Goal: Information Seeking & Learning: Check status

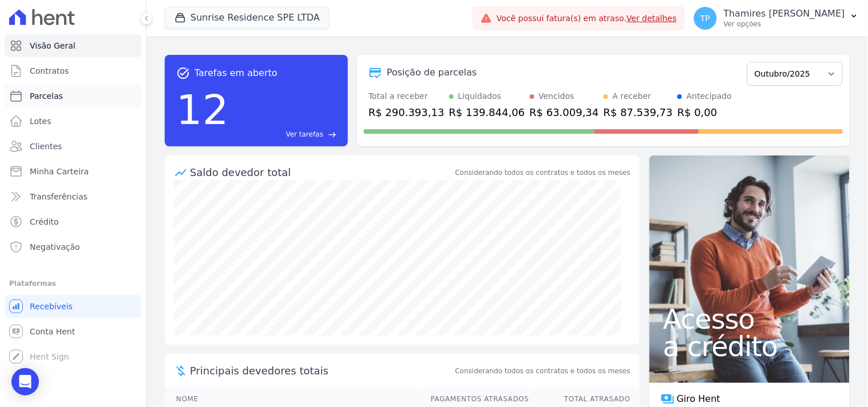
click at [63, 100] on link "Parcelas" at bounding box center [73, 96] width 137 height 23
select select
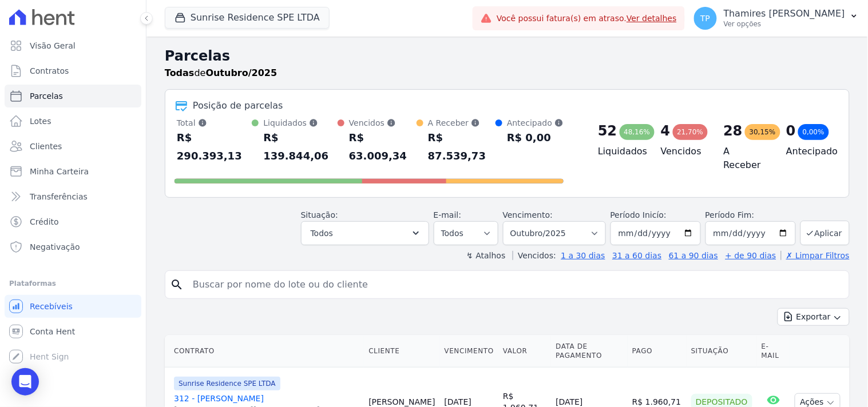
click at [327, 273] on input "search" at bounding box center [515, 284] width 658 height 23
type input "ANA JULIA"
select select
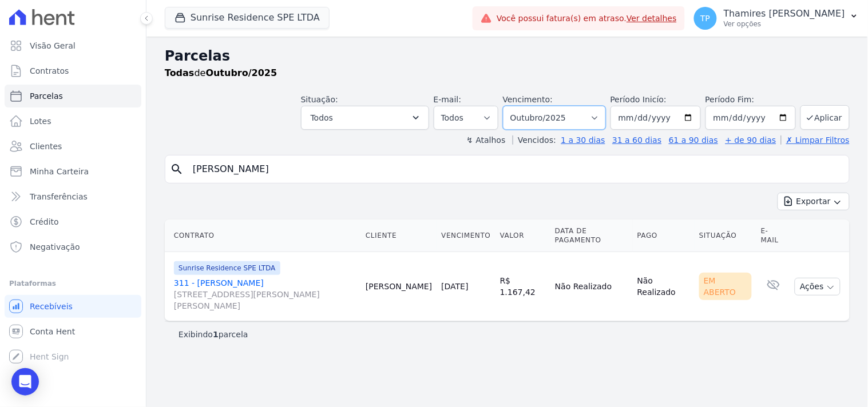
click at [602, 115] on select "Filtrar por período ──────── Todos os meses Fevereiro/2024 Março/2024 Abril/202…" at bounding box center [554, 118] width 103 height 24
click at [639, 112] on input "2025-10-01" at bounding box center [655, 118] width 90 height 24
type input "2025-02-11"
type input "0023-02-11"
type input "2023-02-11"
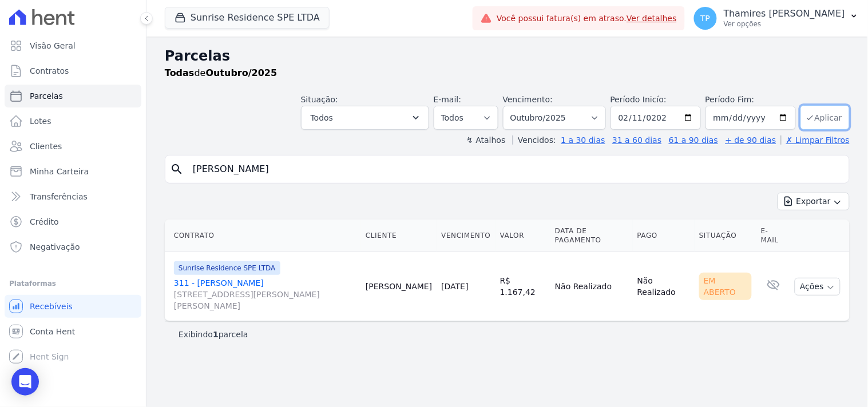
click at [826, 121] on button "Aplicar" at bounding box center [824, 117] width 49 height 25
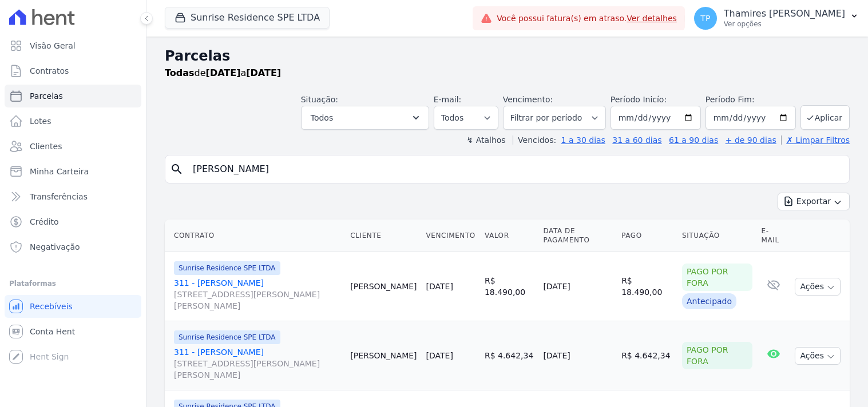
select select
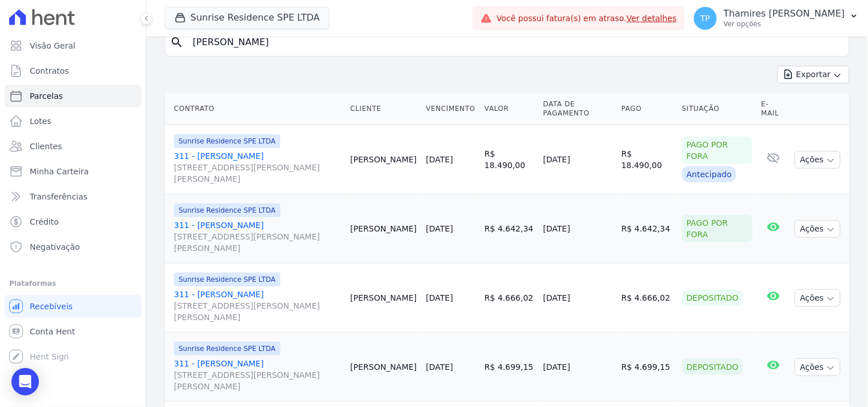
scroll to position [190, 0]
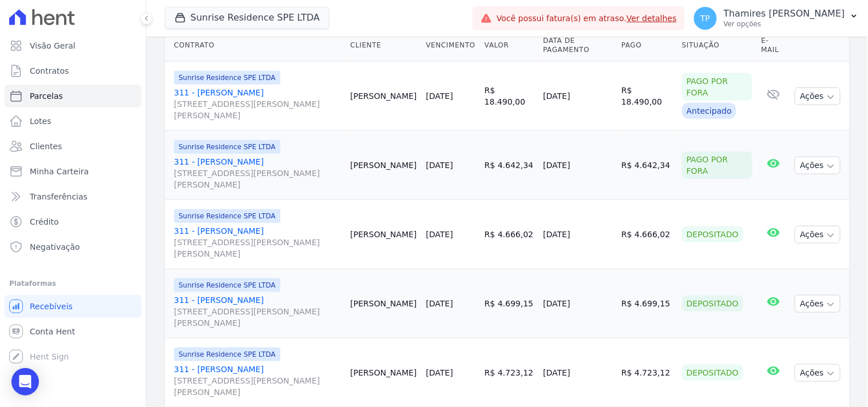
drag, startPoint x: 536, startPoint y: 169, endPoint x: 579, endPoint y: 165, distance: 43.7
click at [579, 166] on td "15/01/2025" at bounding box center [577, 165] width 78 height 69
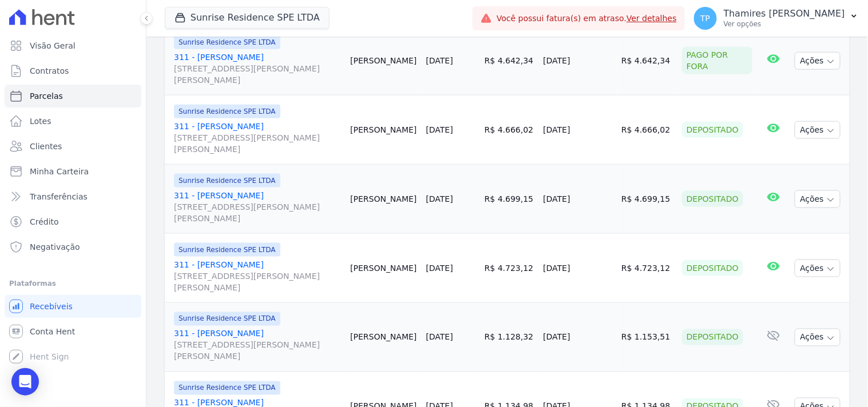
scroll to position [317, 0]
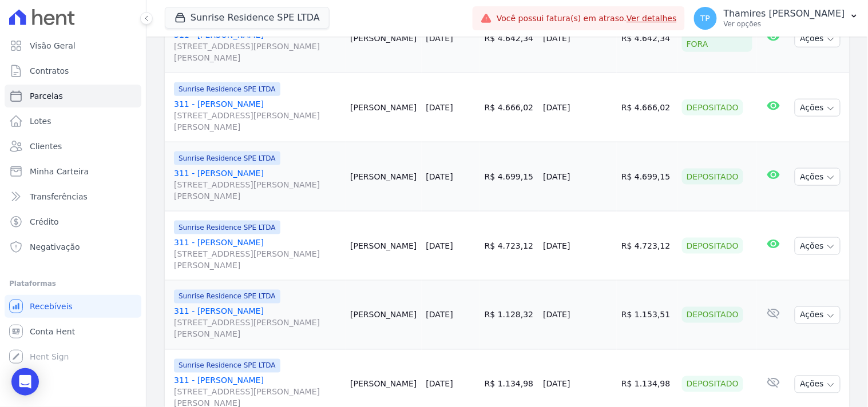
drag, startPoint x: 534, startPoint y: 109, endPoint x: 516, endPoint y: 11, distance: 99.3
click at [581, 106] on td "17/02/2025" at bounding box center [577, 107] width 78 height 69
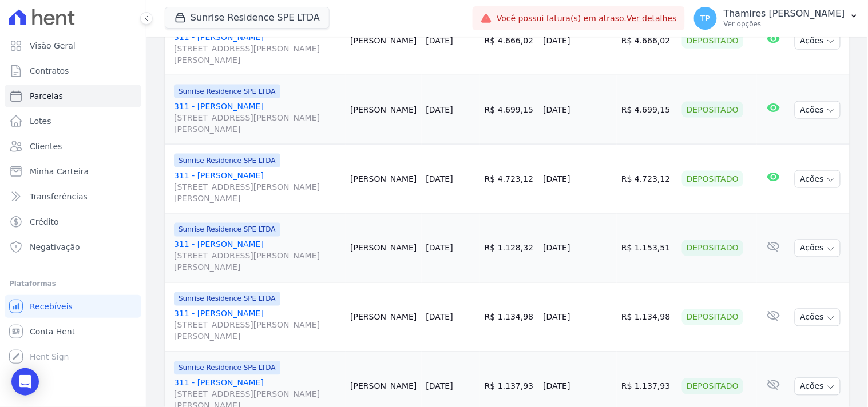
scroll to position [404, 0]
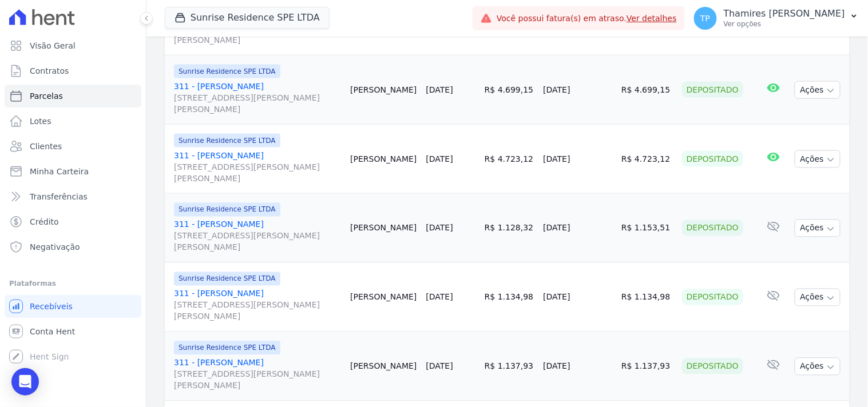
drag, startPoint x: 538, startPoint y: 89, endPoint x: 601, endPoint y: 90, distance: 63.5
click at [601, 90] on td "17/03/2025" at bounding box center [577, 89] width 78 height 69
drag, startPoint x: 535, startPoint y: 168, endPoint x: 603, endPoint y: 163, distance: 68.2
click at [603, 163] on td "15/04/2025" at bounding box center [577, 159] width 78 height 69
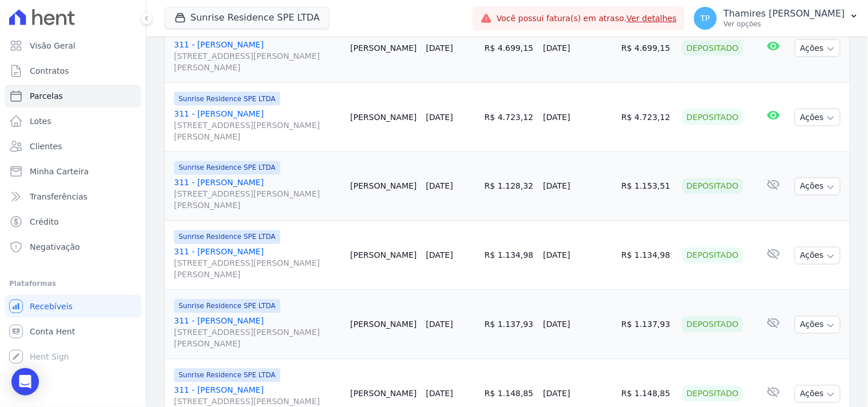
scroll to position [468, 0]
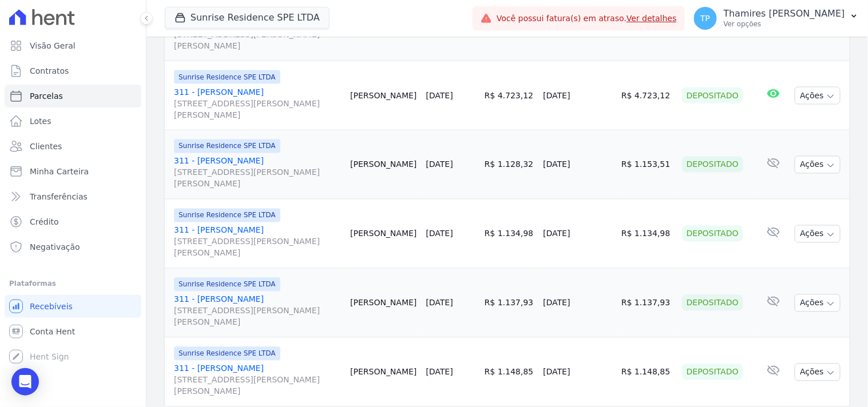
drag, startPoint x: 533, startPoint y: 168, endPoint x: 587, endPoint y: 164, distance: 54.5
click at [590, 165] on td "22/05/2025" at bounding box center [577, 164] width 78 height 69
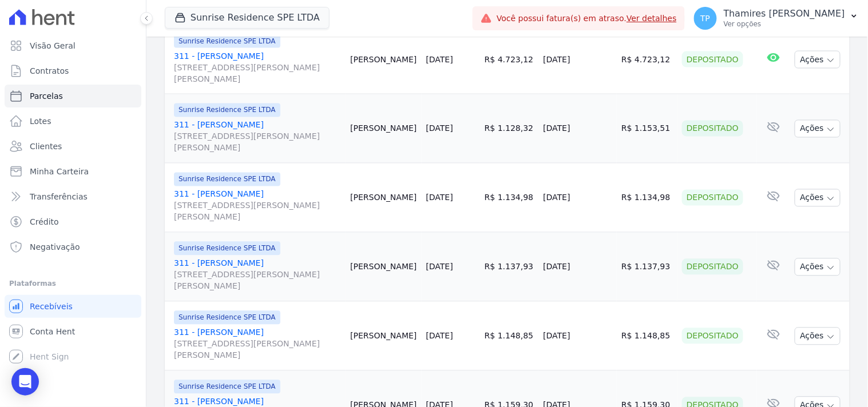
scroll to position [532, 0]
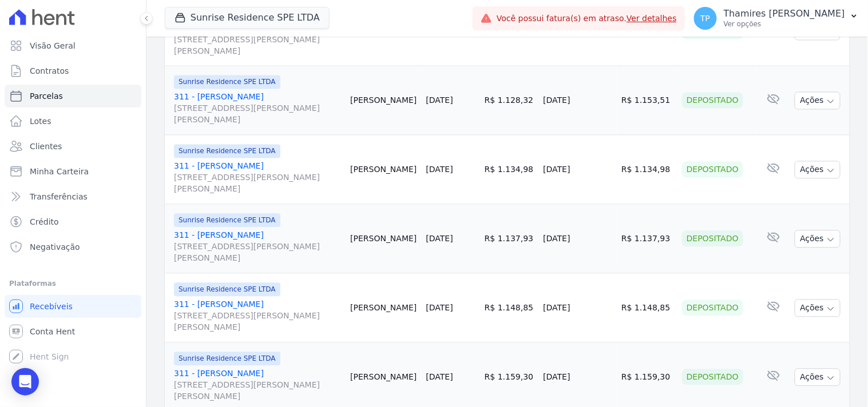
drag, startPoint x: 559, startPoint y: 176, endPoint x: 586, endPoint y: 176, distance: 26.3
click at [586, 176] on td "13/06/2025" at bounding box center [577, 170] width 78 height 69
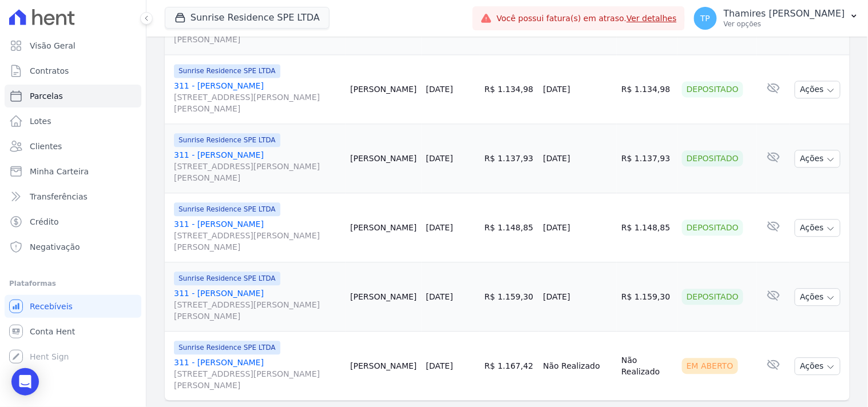
scroll to position [642, 0]
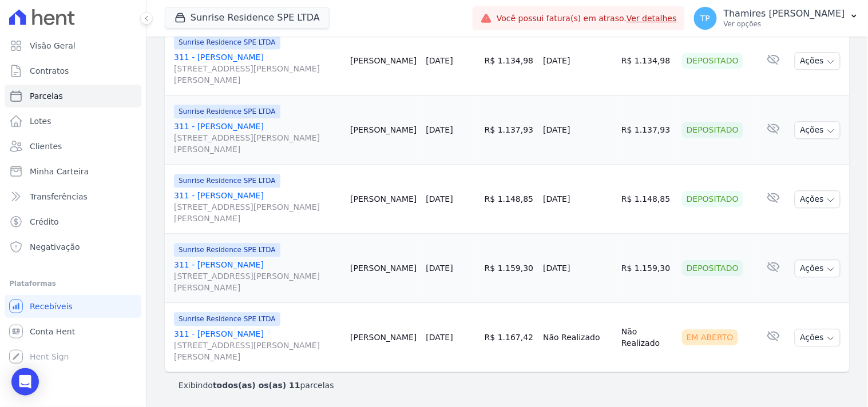
drag, startPoint x: 535, startPoint y: 127, endPoint x: 590, endPoint y: 127, distance: 54.9
click at [590, 127] on td "15/07/2025" at bounding box center [577, 130] width 78 height 69
drag, startPoint x: 537, startPoint y: 200, endPoint x: 500, endPoint y: 30, distance: 174.2
click at [588, 188] on td "15/08/2025" at bounding box center [577, 199] width 78 height 69
drag, startPoint x: 526, startPoint y: 275, endPoint x: 588, endPoint y: 268, distance: 62.2
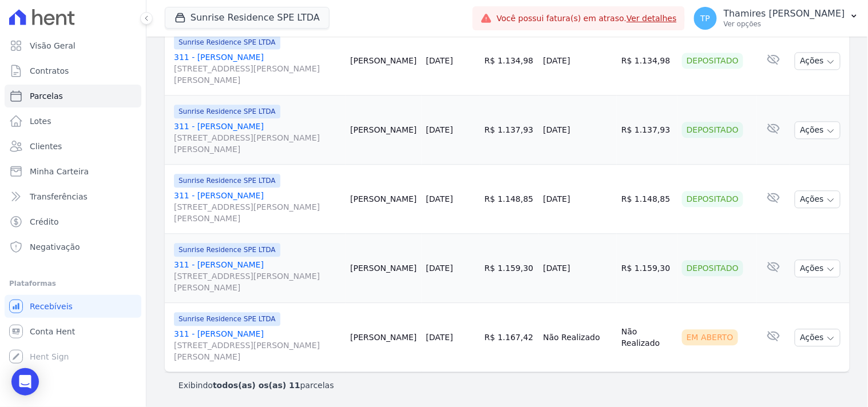
click at [588, 268] on tr "Sunrise Residence SPE LTDA 311 - Ana Julia Costa Rua Anacleto Luiz de Oliveira,…" at bounding box center [507, 268] width 685 height 69
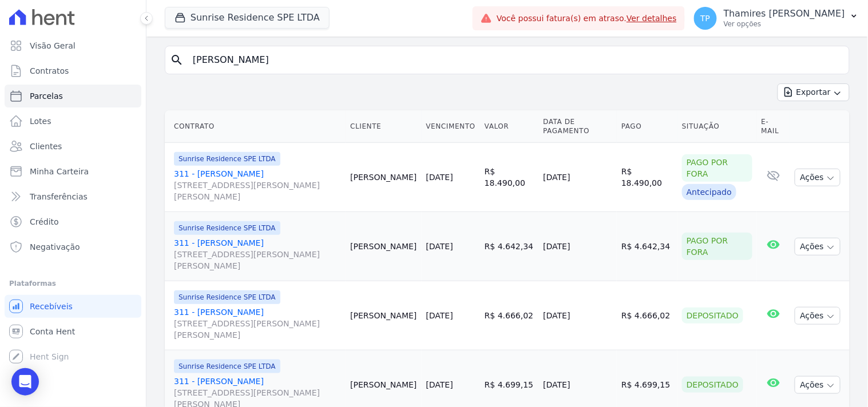
scroll to position [0, 0]
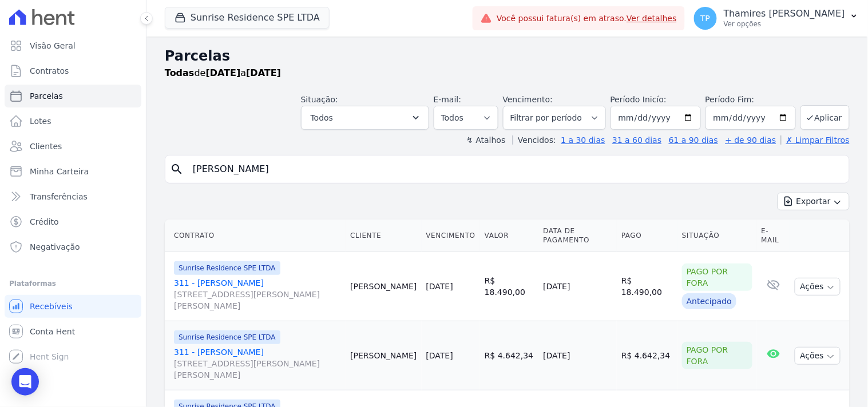
drag, startPoint x: 285, startPoint y: 169, endPoint x: 189, endPoint y: 168, distance: 96.1
click at [189, 168] on input "ANA JULIA" at bounding box center [515, 169] width 658 height 23
type input "[PERSON_NAME]"
select select
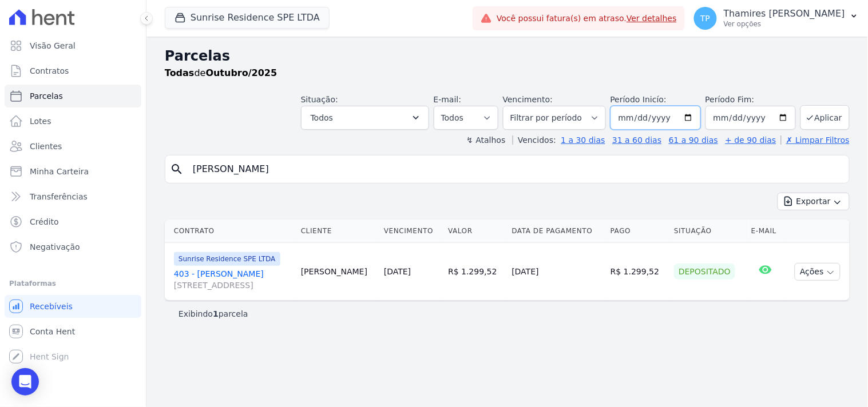
click at [641, 117] on input "2025-10-01" at bounding box center [655, 118] width 90 height 24
type input "2025-02-11"
type input "0023-02-11"
type input "2023-02-11"
click at [844, 116] on button "Aplicar" at bounding box center [824, 117] width 49 height 25
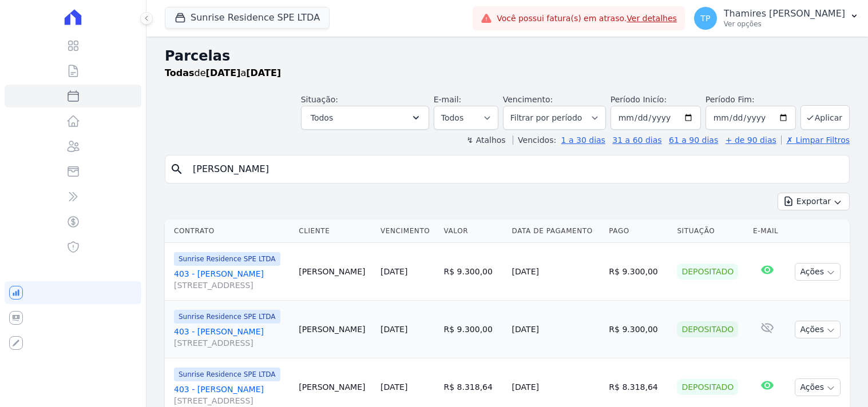
select select
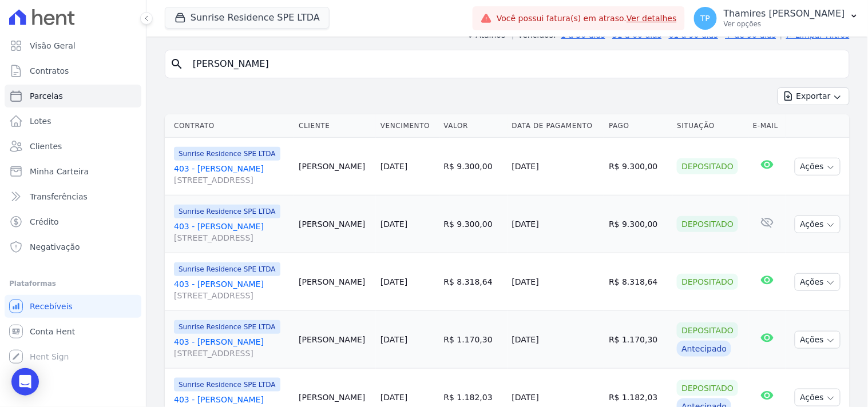
scroll to position [127, 0]
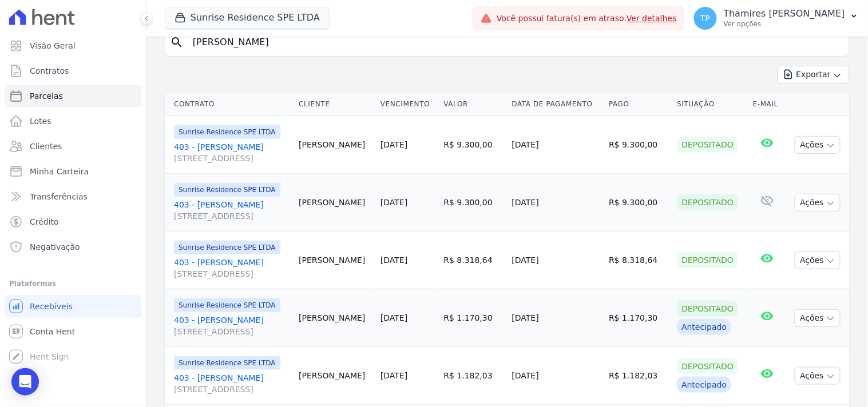
drag, startPoint x: 541, startPoint y: 150, endPoint x: 609, endPoint y: 147, distance: 67.6
click at [609, 147] on tr "Sunrise Residence SPE LTDA 403 - Camila Senhorini Medeiros Avenida São Paulo , …" at bounding box center [507, 145] width 685 height 58
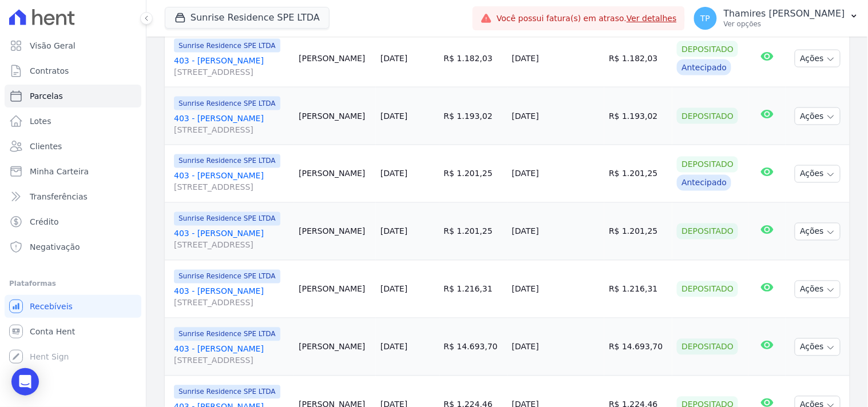
scroll to position [508, 0]
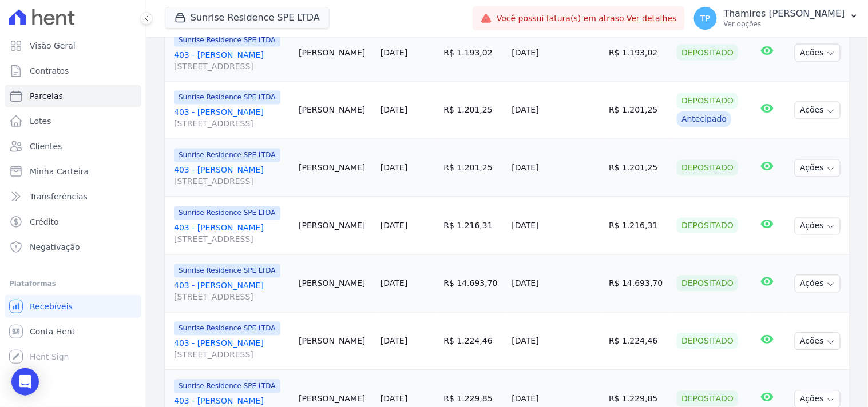
drag, startPoint x: 540, startPoint y: 284, endPoint x: 595, endPoint y: 284, distance: 55.5
click at [595, 284] on tr "Sunrise Residence SPE LTDA 403 - Camila Senhorini Medeiros Avenida São Paulo , …" at bounding box center [507, 284] width 685 height 58
drag, startPoint x: 543, startPoint y: 344, endPoint x: 573, endPoint y: 295, distance: 57.2
click at [582, 342] on td "[DATE]" at bounding box center [555, 342] width 97 height 58
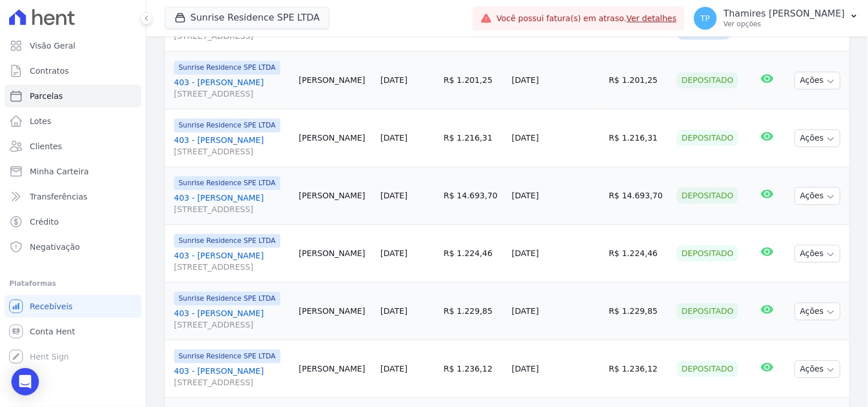
scroll to position [635, 0]
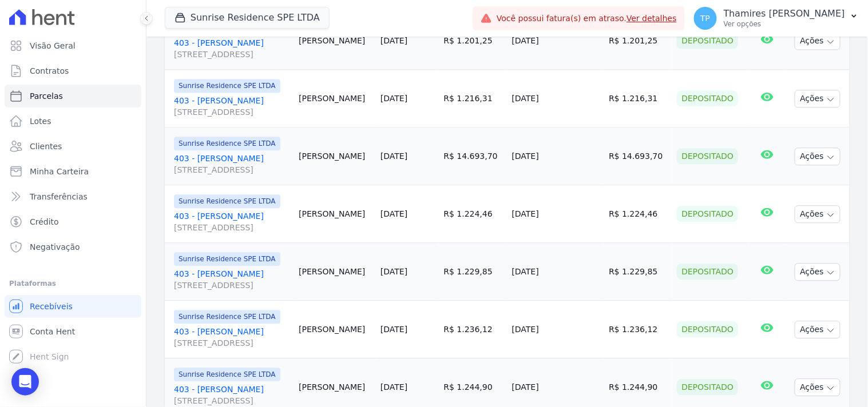
drag, startPoint x: 545, startPoint y: 161, endPoint x: 596, endPoint y: 157, distance: 51.1
click at [596, 157] on td "[DATE]" at bounding box center [555, 157] width 97 height 58
drag, startPoint x: 543, startPoint y: 225, endPoint x: 449, endPoint y: 9, distance: 235.4
click at [592, 220] on td "[DATE]" at bounding box center [555, 214] width 97 height 58
drag, startPoint x: 545, startPoint y: 158, endPoint x: 590, endPoint y: 158, distance: 45.2
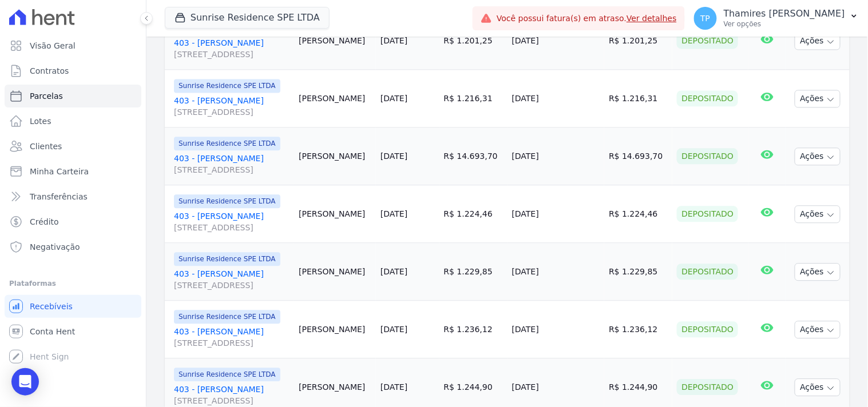
click at [590, 158] on td "[DATE]" at bounding box center [555, 157] width 97 height 58
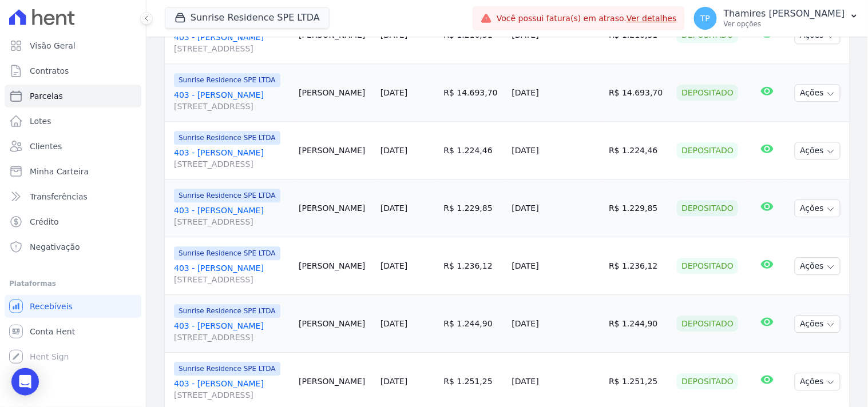
click at [439, 119] on td "[DATE]" at bounding box center [407, 93] width 63 height 58
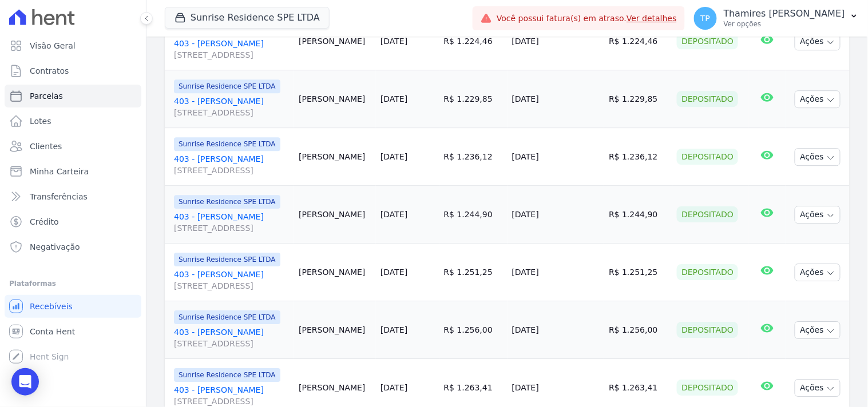
scroll to position [826, 0]
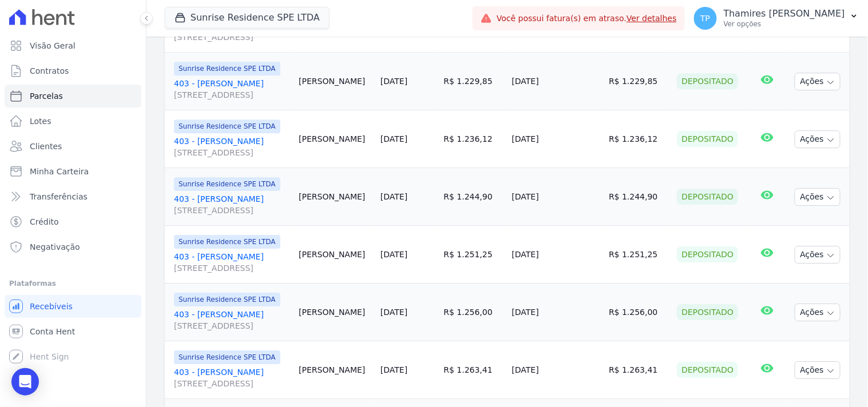
drag, startPoint x: 547, startPoint y: 85, endPoint x: 604, endPoint y: 82, distance: 57.2
click at [604, 82] on td "[DATE]" at bounding box center [555, 82] width 97 height 58
drag, startPoint x: 545, startPoint y: 141, endPoint x: 593, endPoint y: 141, distance: 48.6
click at [593, 141] on td "[DATE]" at bounding box center [555, 139] width 97 height 58
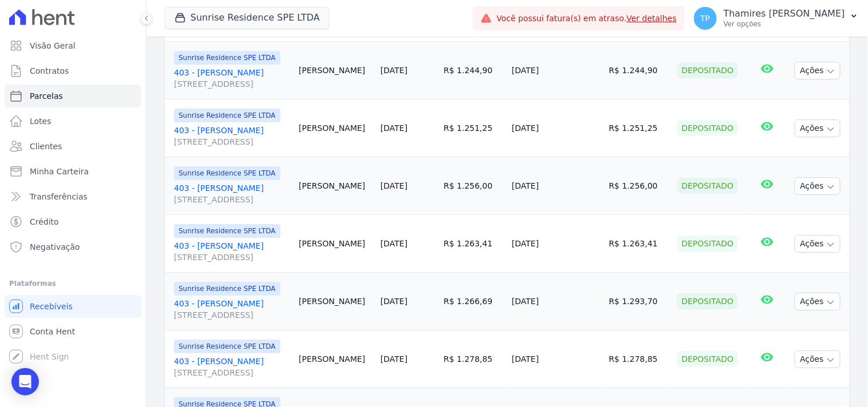
scroll to position [953, 0]
drag, startPoint x: 538, startPoint y: 71, endPoint x: 609, endPoint y: 65, distance: 70.7
click at [609, 65] on tr "Sunrise Residence SPE LTDA 403 - Camila Senhorini Medeiros Avenida São Paulo , …" at bounding box center [507, 70] width 685 height 58
click at [376, 144] on td "[PERSON_NAME]" at bounding box center [335, 128] width 82 height 58
drag, startPoint x: 537, startPoint y: 129, endPoint x: 601, endPoint y: 128, distance: 64.1
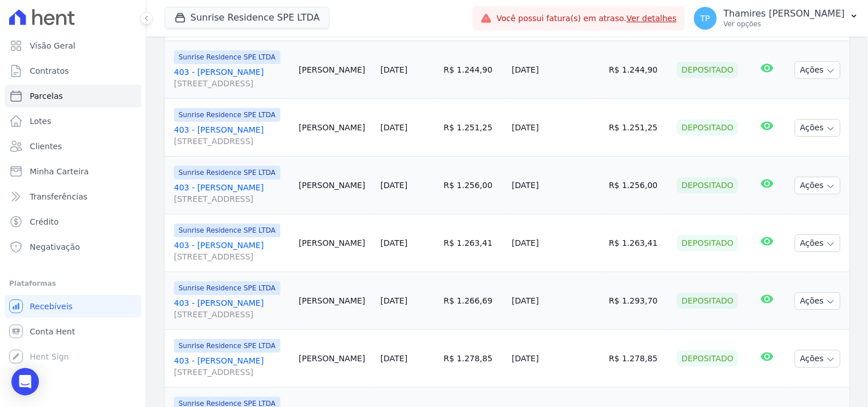
click at [601, 128] on tr "Sunrise Residence SPE LTDA 403 - [GEOGRAPHIC_DATA][STREET_ADDRESS][GEOGRAPHIC_D…" at bounding box center [507, 128] width 685 height 58
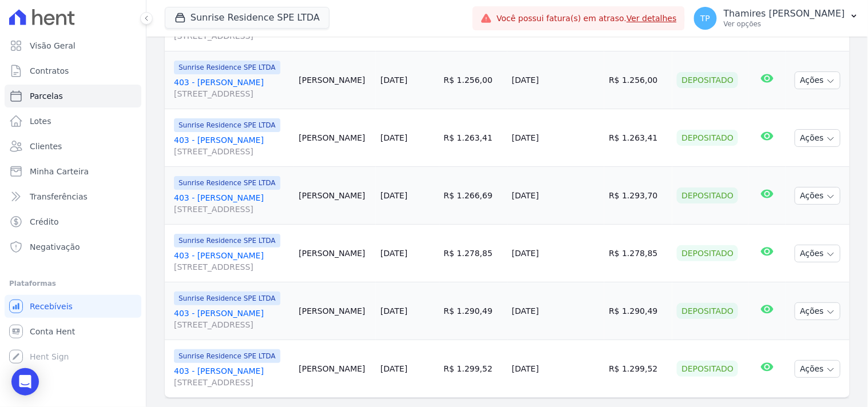
scroll to position [1080, 0]
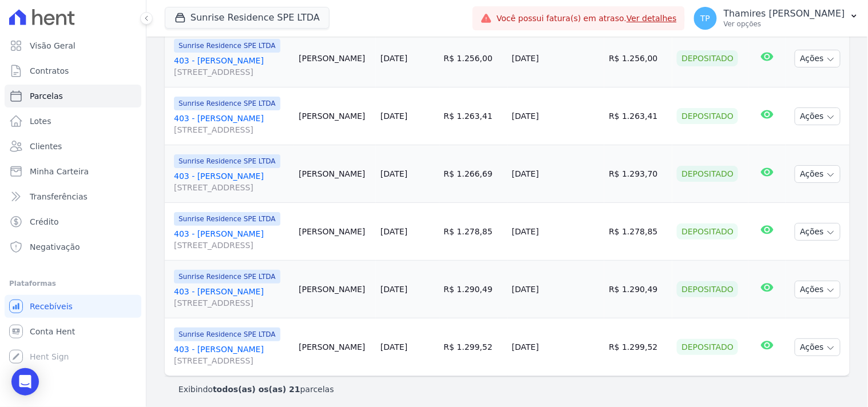
drag, startPoint x: 604, startPoint y: 65, endPoint x: 626, endPoint y: 65, distance: 21.7
click at [626, 65] on tr "Sunrise Residence SPE LTDA 403 - Camila Senhorini Medeiros Avenida São Paulo , …" at bounding box center [507, 59] width 685 height 58
drag, startPoint x: 544, startPoint y: 122, endPoint x: 602, endPoint y: 122, distance: 58.3
click at [602, 122] on td "[DATE]" at bounding box center [555, 117] width 97 height 58
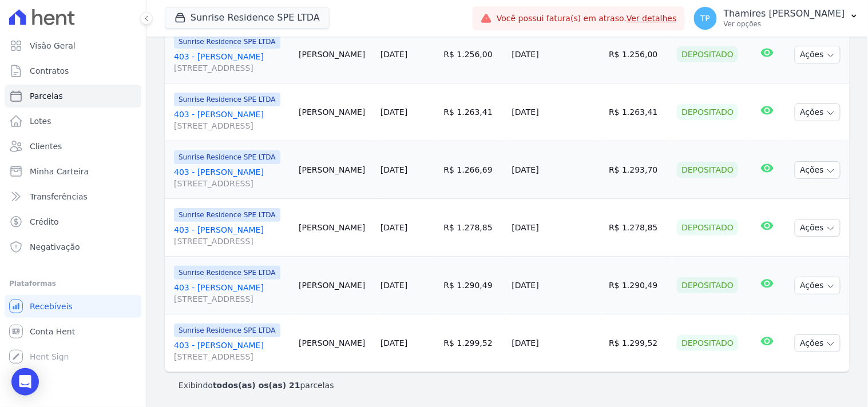
drag, startPoint x: 547, startPoint y: 174, endPoint x: 639, endPoint y: 172, distance: 92.1
click at [639, 172] on tr "Sunrise Residence SPE LTDA 403 - Camila Senhorini Medeiros Avenida São Paulo , …" at bounding box center [507, 170] width 685 height 58
click at [251, 113] on link "403 - Camila Senhorini Medeiros Avenida São Paulo , 3069, Apto 403, VILA BOSQUE" at bounding box center [232, 120] width 116 height 23
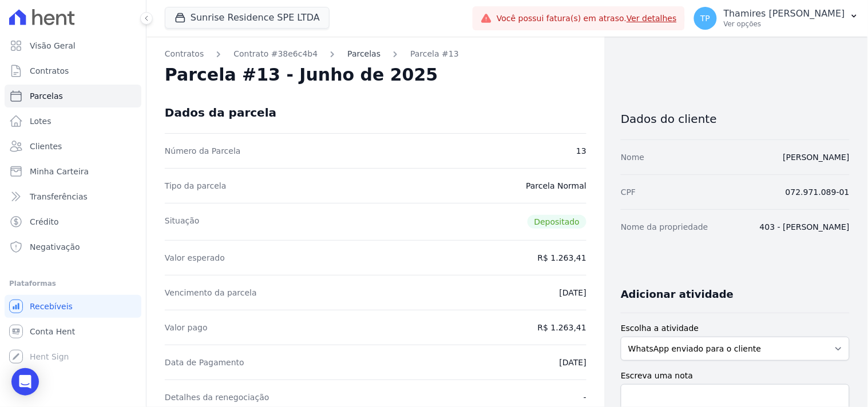
click at [357, 54] on link "Parcelas" at bounding box center [363, 54] width 33 height 12
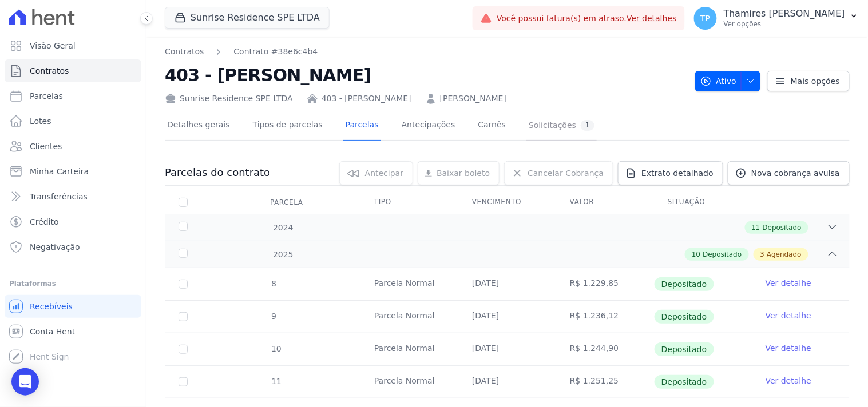
click at [529, 128] on div "Solicitações 1" at bounding box center [562, 125] width 66 height 11
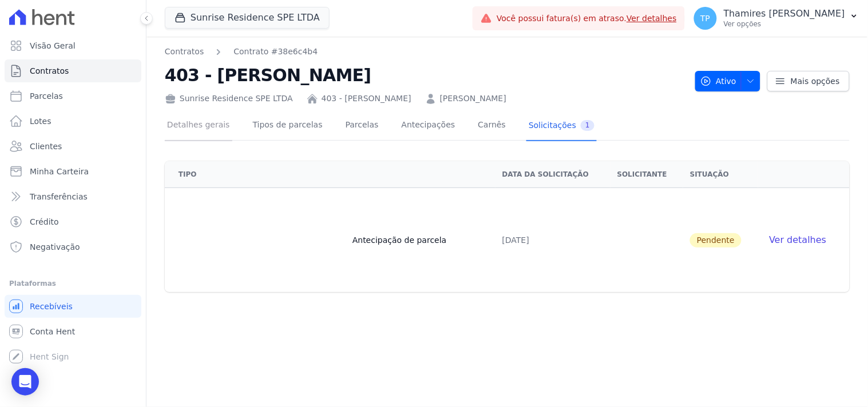
click at [220, 126] on link "Detalhes gerais" at bounding box center [198, 126] width 67 height 30
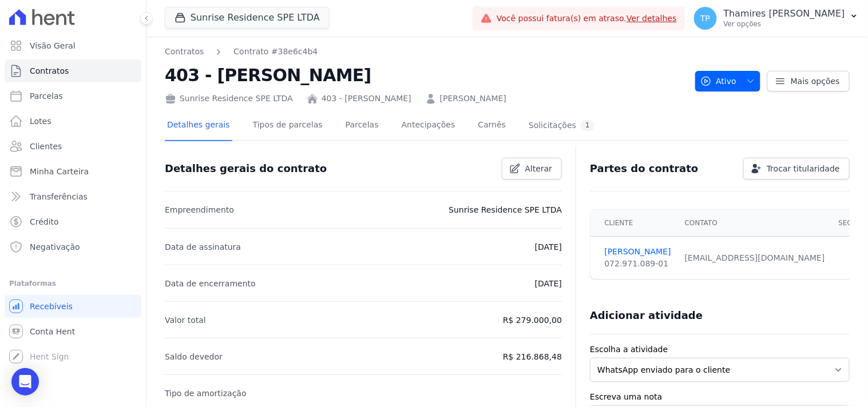
drag, startPoint x: 507, startPoint y: 253, endPoint x: 562, endPoint y: 252, distance: 54.9
click at [416, 174] on div "Detalhes gerais do contrato Alterar" at bounding box center [359, 164] width 406 height 31
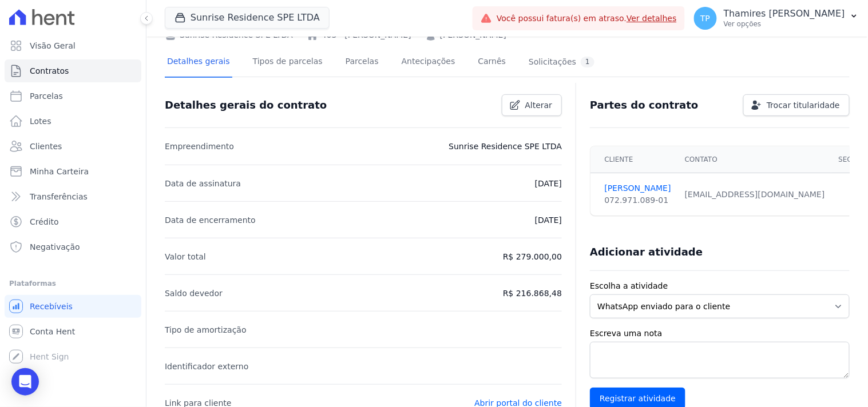
drag, startPoint x: 535, startPoint y: 184, endPoint x: 563, endPoint y: 195, distance: 30.3
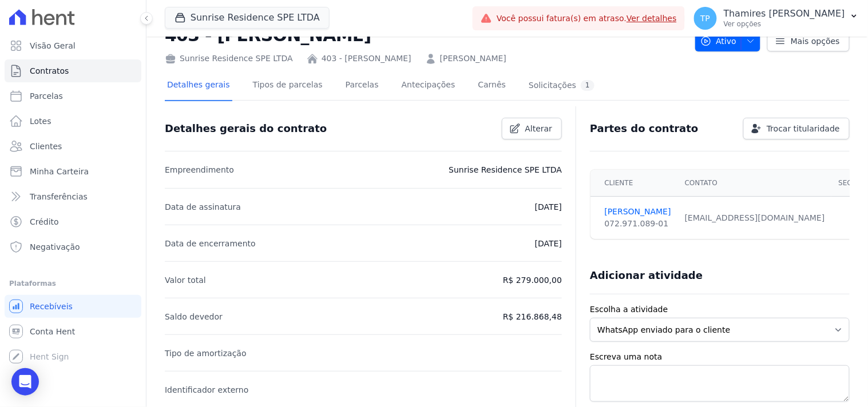
scroll to position [0, 0]
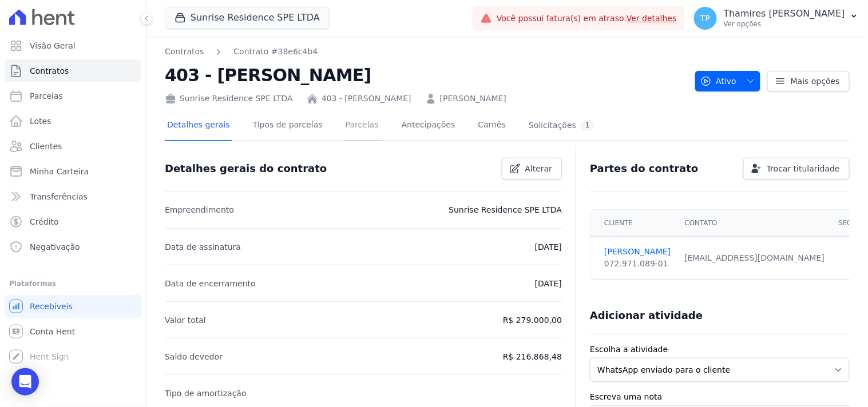
click at [345, 121] on link "Parcelas" at bounding box center [362, 126] width 38 height 30
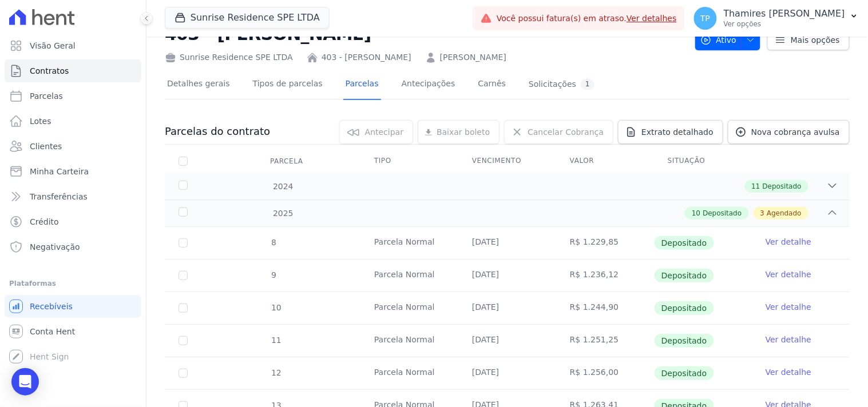
scroll to position [63, 0]
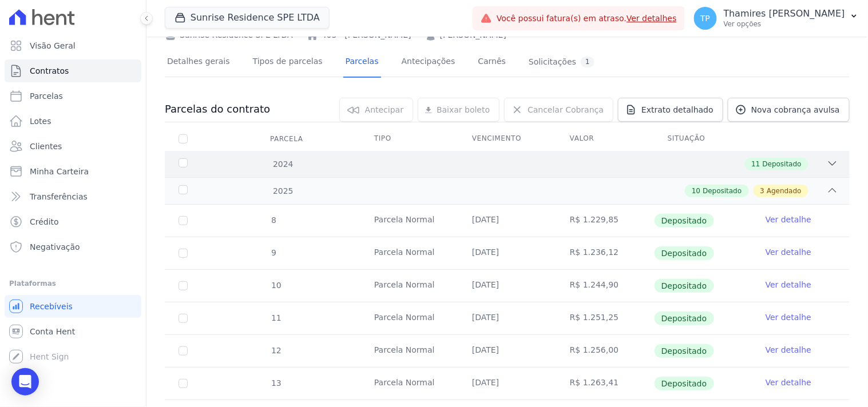
click at [704, 158] on div "11 Depositado" at bounding box center [540, 164] width 595 height 13
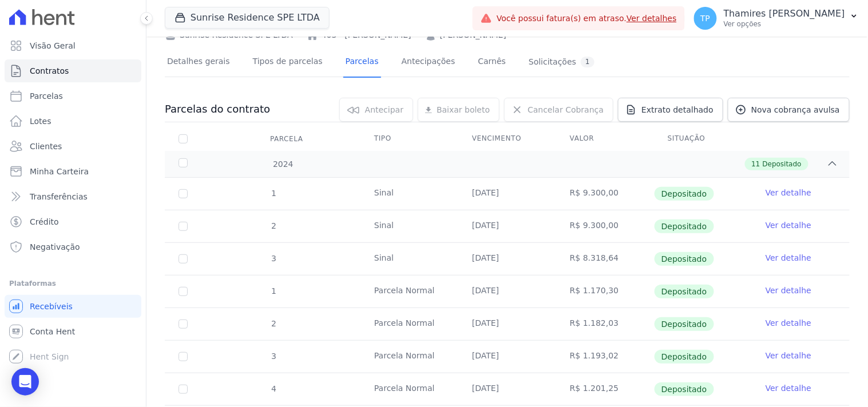
scroll to position [0, 0]
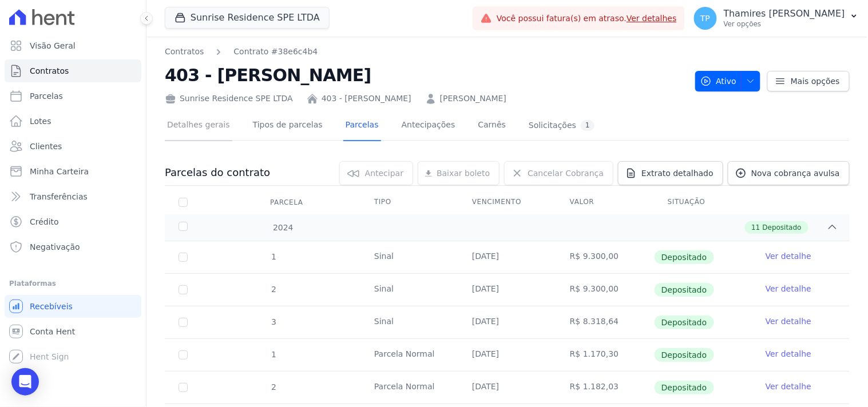
click at [215, 125] on link "Detalhes gerais" at bounding box center [198, 126] width 67 height 30
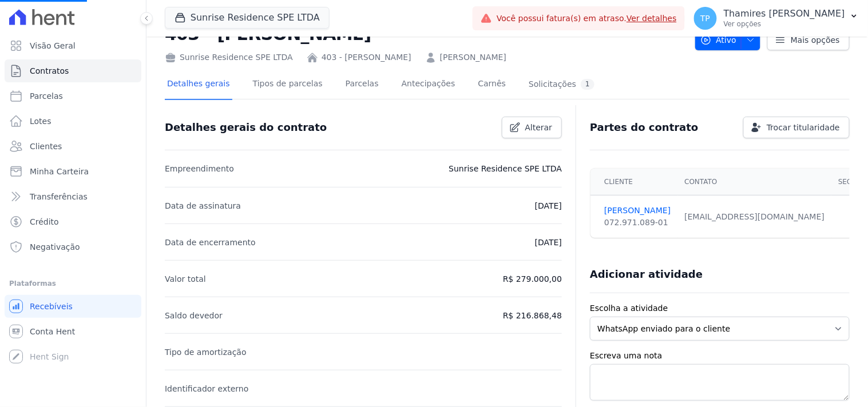
scroll to position [63, 0]
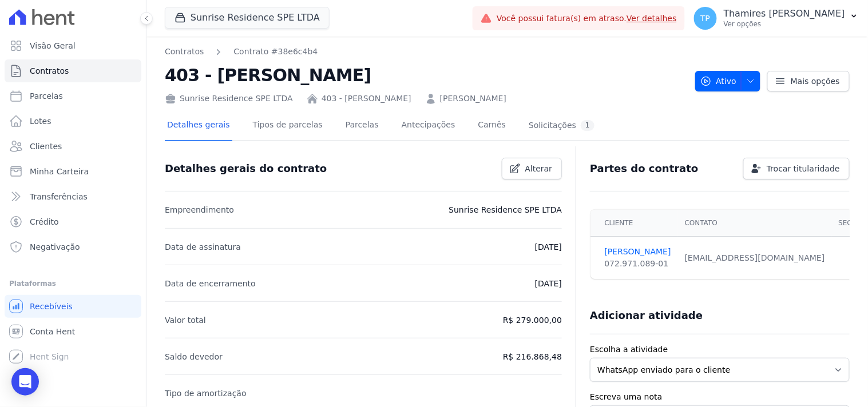
drag, startPoint x: 518, startPoint y: 248, endPoint x: 567, endPoint y: 256, distance: 50.3
click at [356, 129] on link "Parcelas" at bounding box center [362, 126] width 38 height 30
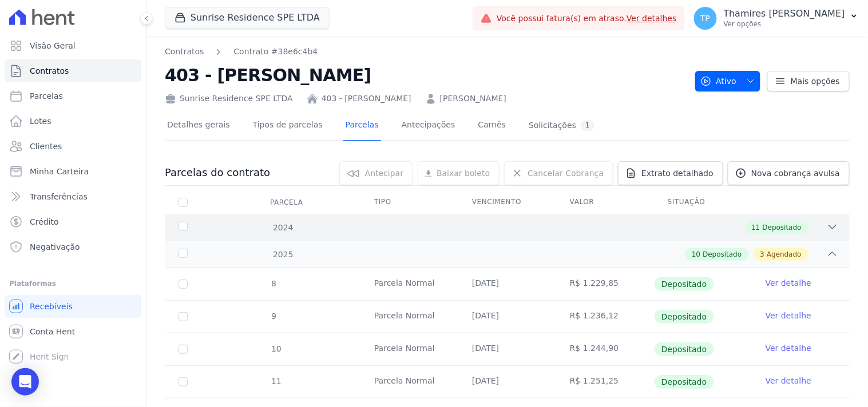
click at [531, 237] on div "2024 11 Depositado" at bounding box center [507, 227] width 685 height 26
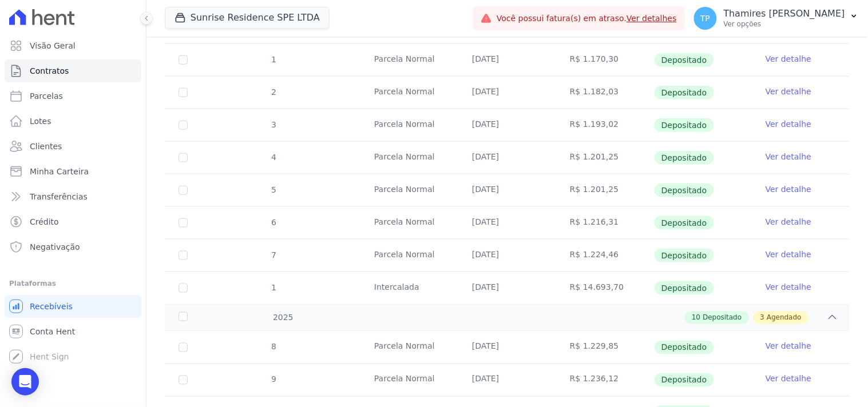
scroll to position [317, 0]
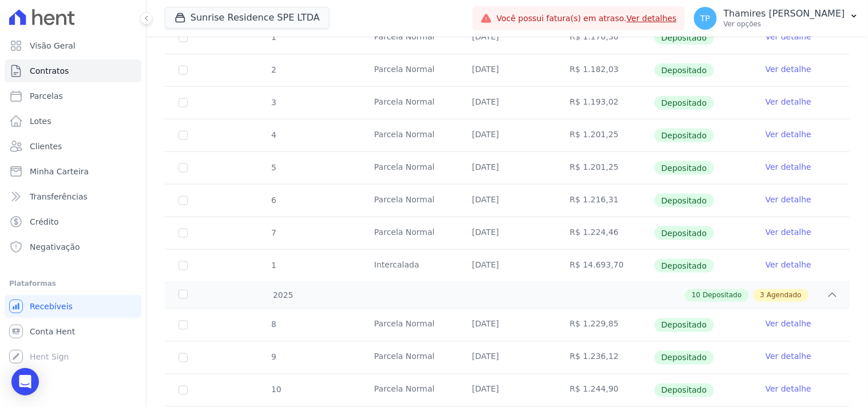
click at [798, 233] on td "Ver detalhe" at bounding box center [801, 233] width 98 height 32
click at [788, 231] on link "Ver detalhe" at bounding box center [788, 232] width 46 height 11
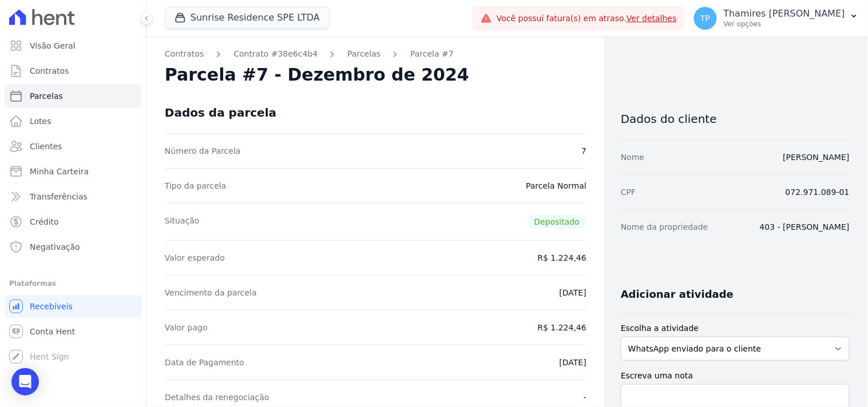
scroll to position [63, 0]
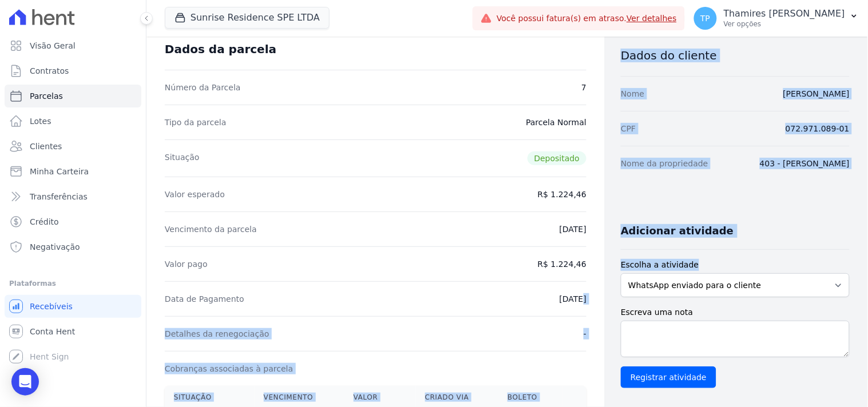
drag, startPoint x: 590, startPoint y: 299, endPoint x: 613, endPoint y: 296, distance: 23.1
click at [613, 296] on div "Contratos Contrato #38e6c4b4 Parcelas Parcela #7 Parcela #7 - Dezembro de 2024 …" at bounding box center [497, 399] width 703 height 852
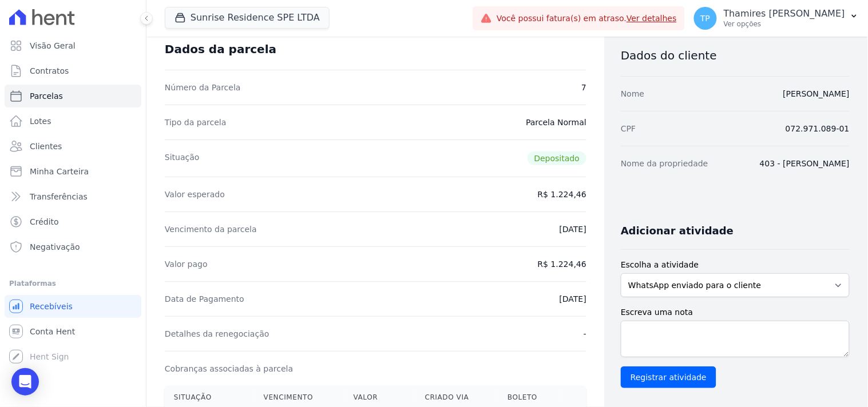
click at [479, 244] on div "Vencimento da parcela 10/12/2024" at bounding box center [376, 229] width 422 height 35
drag, startPoint x: 543, startPoint y: 271, endPoint x: 582, endPoint y: 269, distance: 38.3
click at [582, 269] on div "Contratos Contrato #38e6c4b4 Parcelas Parcela #7 Parcela #7 - Dezembro de 2024 …" at bounding box center [375, 399] width 458 height 852
click at [554, 283] on div "Data de Pagamento 10/12/2024" at bounding box center [376, 298] width 422 height 35
drag, startPoint x: 545, startPoint y: 262, endPoint x: 500, endPoint y: 268, distance: 45.5
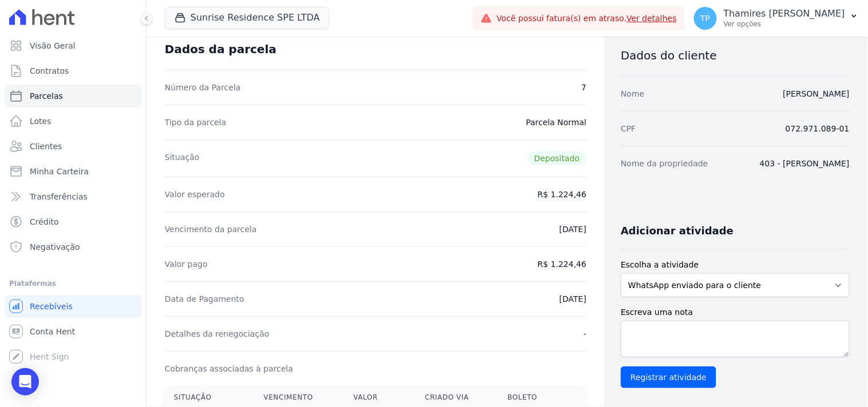
click at [588, 267] on div "Contratos Contrato #38e6c4b4 Parcelas Parcela #7 Parcela #7 - Dezembro de 2024 …" at bounding box center [375, 399] width 458 height 852
click at [283, 342] on div "Detalhes da renegociação -" at bounding box center [376, 333] width 422 height 35
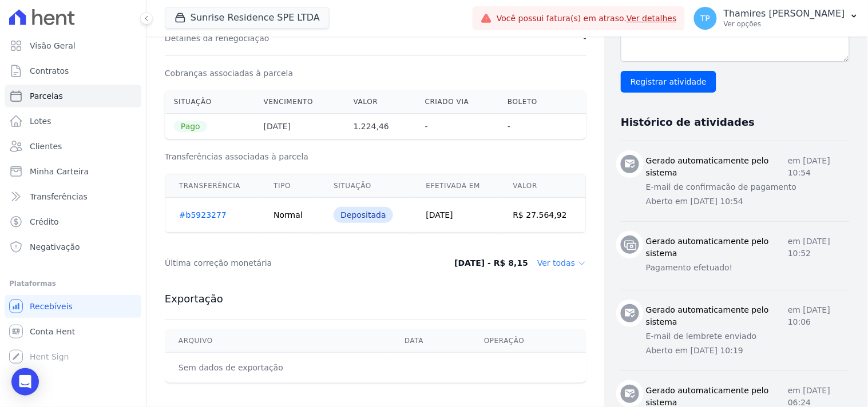
scroll to position [381, 0]
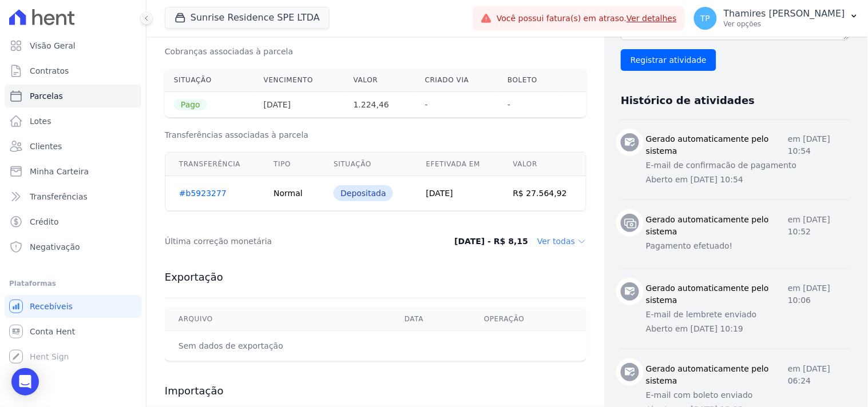
click at [558, 237] on dd "Ver todas" at bounding box center [561, 241] width 49 height 11
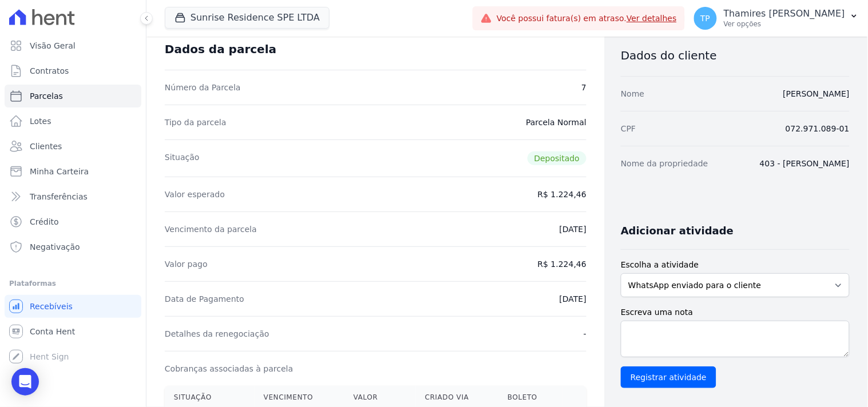
scroll to position [0, 0]
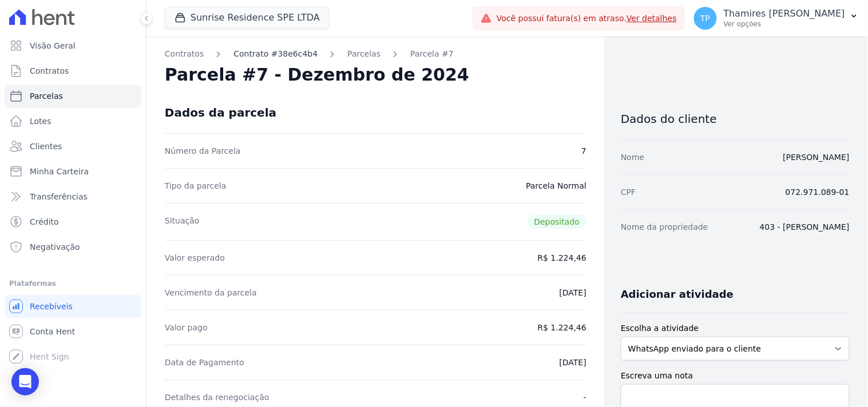
click at [264, 58] on link "Contrato #38e6c4b4" at bounding box center [275, 54] width 84 height 12
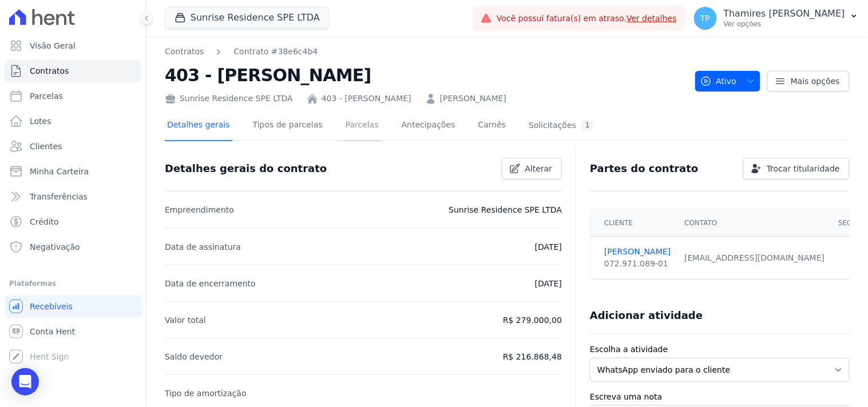
click at [343, 120] on link "Parcelas" at bounding box center [362, 126] width 38 height 30
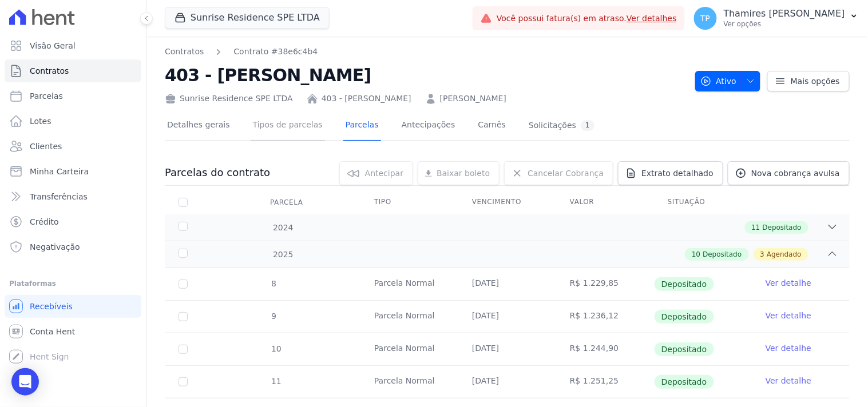
click at [292, 124] on link "Tipos de parcelas" at bounding box center [288, 126] width 74 height 30
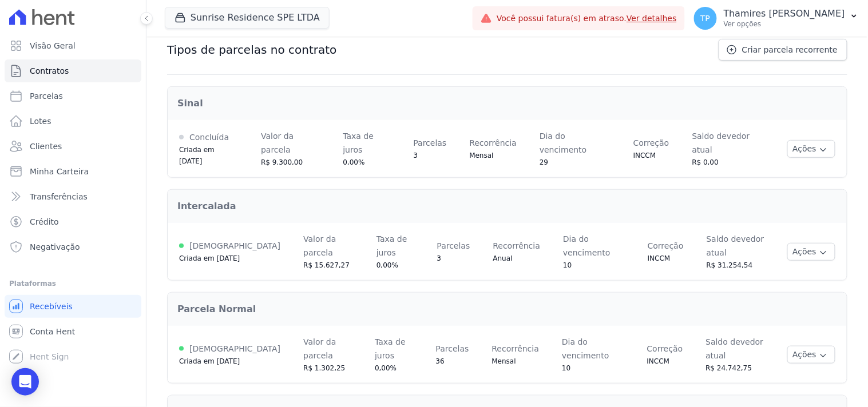
scroll to position [92, 0]
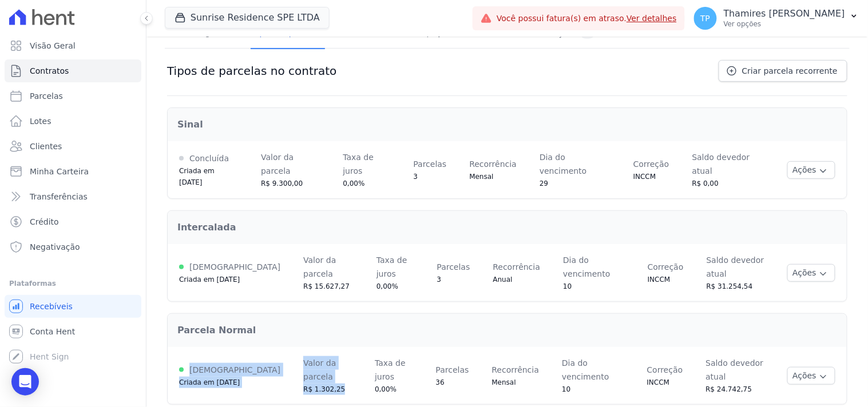
drag, startPoint x: 321, startPoint y: 347, endPoint x: 399, endPoint y: 269, distance: 109.6
click at [399, 269] on div "Sinal Concluída Criada em 20/02/2024 Valor da parcela R$ 9.300,00 Taxa de juros…" at bounding box center [507, 306] width 680 height 421
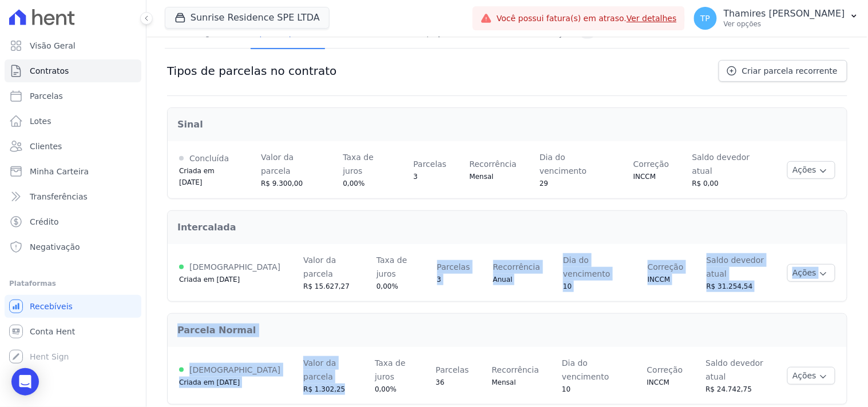
click at [318, 384] on div "R$ 1.302,25" at bounding box center [327, 389] width 49 height 11
click at [312, 316] on div "Parcela Normal" at bounding box center [507, 331] width 678 height 32
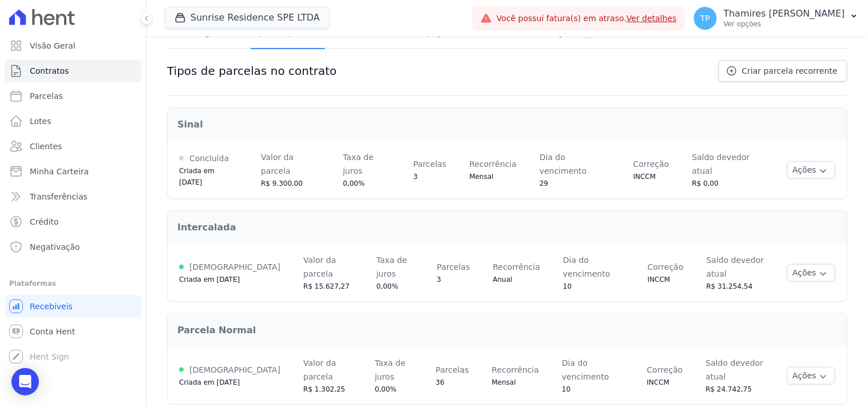
click at [363, 347] on td "Taxa de juros 0,00%" at bounding box center [393, 375] width 61 height 57
click at [383, 317] on div "Parcela Normal" at bounding box center [507, 331] width 678 height 32
click at [273, 151] on div "Valor da parcela" at bounding box center [290, 163] width 59 height 27
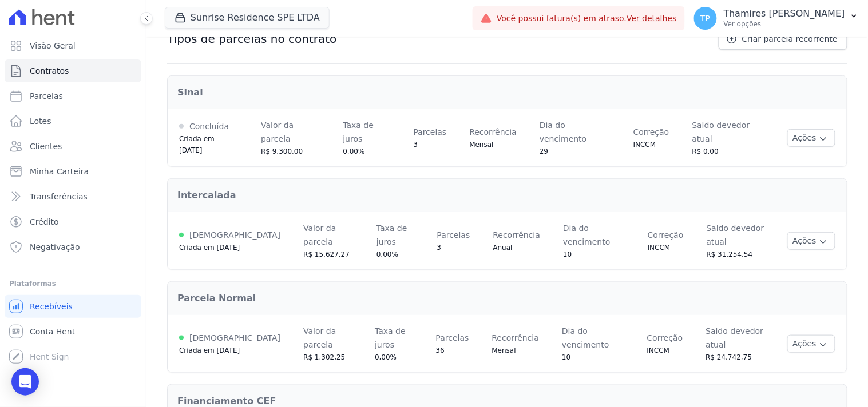
scroll to position [156, 0]
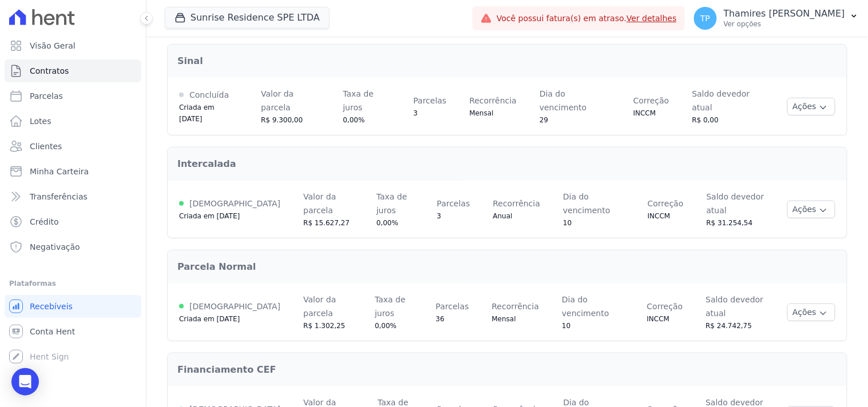
click at [303, 322] on span "R$ 1.302,25" at bounding box center [324, 326] width 42 height 8
drag, startPoint x: 701, startPoint y: 284, endPoint x: 660, endPoint y: 279, distance: 41.5
click at [706, 322] on span "R$ 24.742,75" at bounding box center [729, 326] width 46 height 8
drag, startPoint x: 293, startPoint y: 287, endPoint x: 324, endPoint y: 287, distance: 31.5
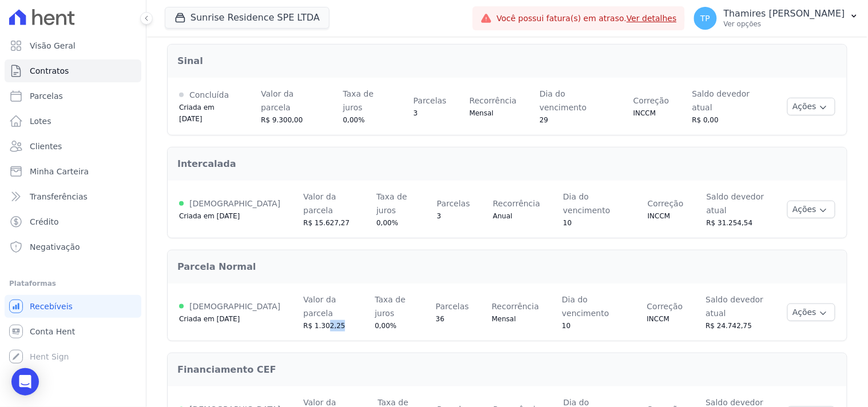
click at [317, 320] on div "R$ 1.302,25" at bounding box center [327, 325] width 49 height 11
click at [791, 304] on button "Ações" at bounding box center [811, 313] width 48 height 18
click at [603, 284] on td "Dia do vencimento 10" at bounding box center [592, 312] width 85 height 57
drag, startPoint x: 267, startPoint y: 286, endPoint x: 310, endPoint y: 298, distance: 45.1
click at [310, 298] on td "Valor da parcela R$ 1.302,25" at bounding box center [327, 312] width 71 height 57
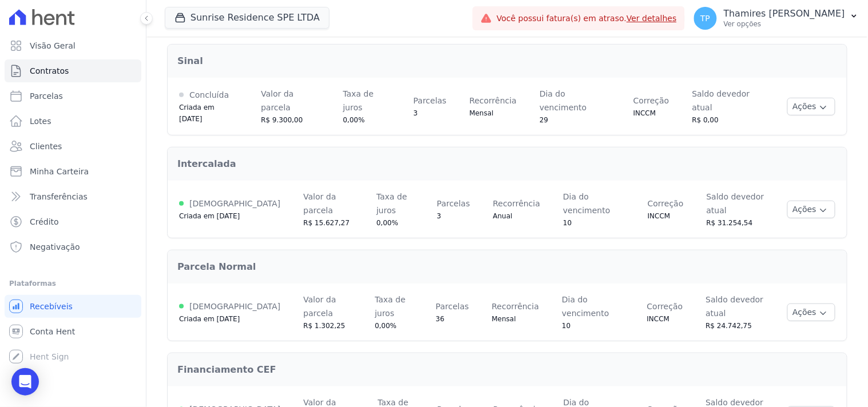
click at [300, 305] on div "Sinal Concluída Criada em 20/02/2024 Valor da parcela R$ 9.300,00 Taxa de juros…" at bounding box center [507, 243] width 680 height 421
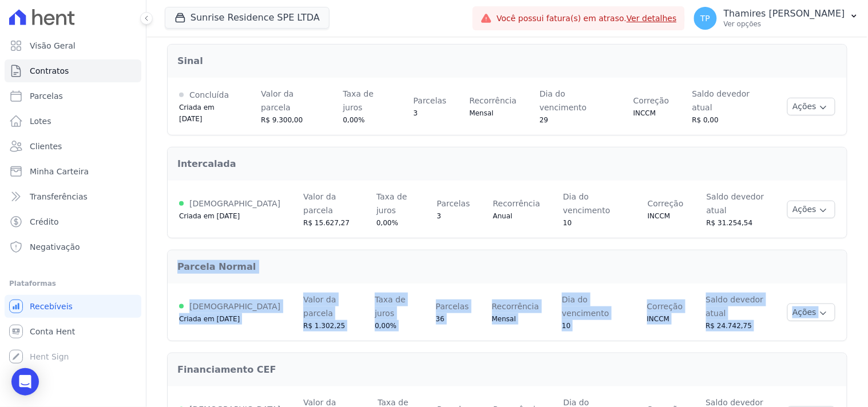
click at [304, 322] on span "R$ 1.302,25" at bounding box center [324, 326] width 42 height 8
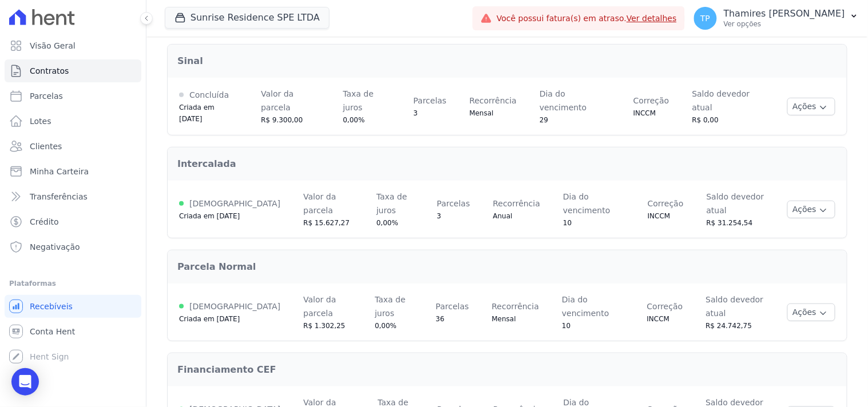
scroll to position [0, 0]
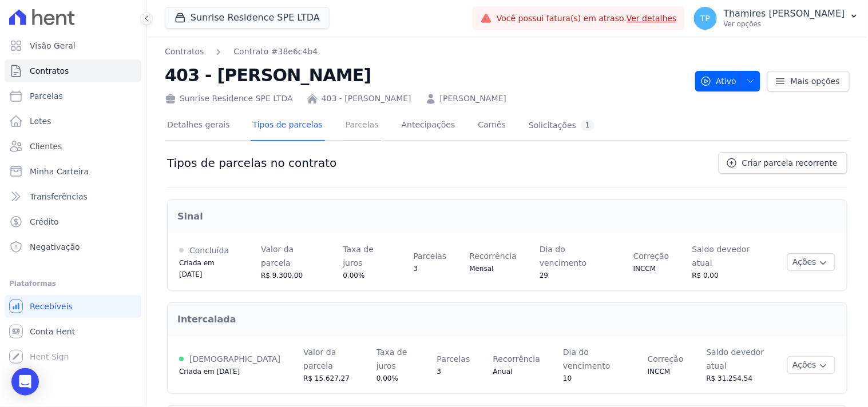
click at [343, 123] on link "Parcelas" at bounding box center [362, 126] width 38 height 30
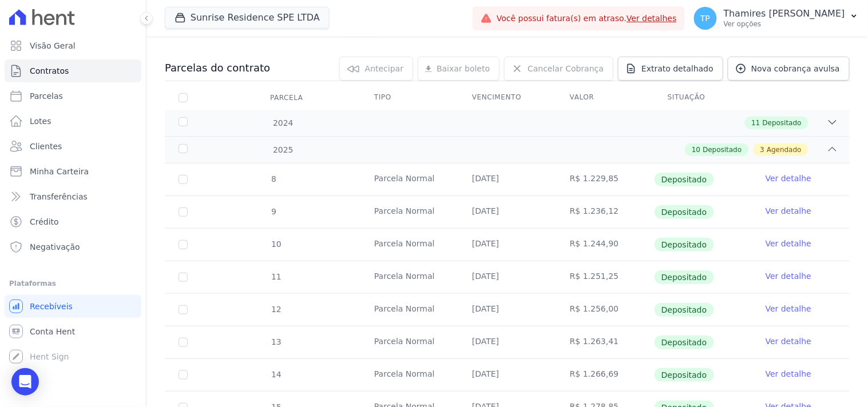
scroll to position [127, 0]
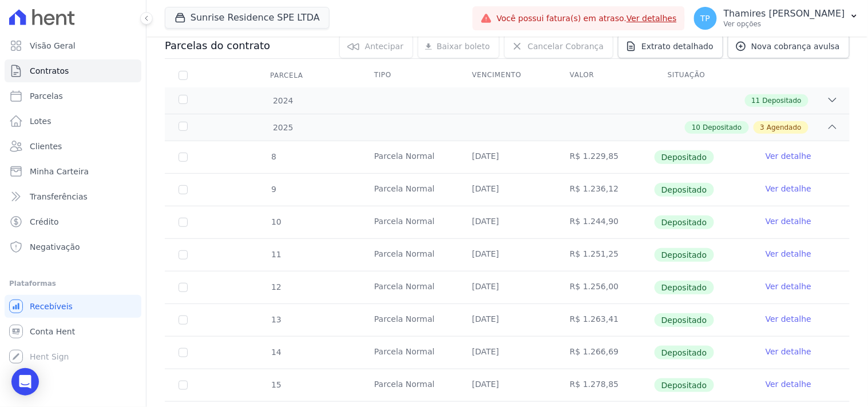
drag, startPoint x: 553, startPoint y: 153, endPoint x: 609, endPoint y: 153, distance: 56.6
click at [609, 153] on td "R$ 1.229,85" at bounding box center [605, 157] width 98 height 32
click at [538, 178] on td "[DATE]" at bounding box center [507, 190] width 98 height 32
drag, startPoint x: 555, startPoint y: 158, endPoint x: 613, endPoint y: 167, distance: 58.5
click at [613, 167] on td "R$ 1.229,85" at bounding box center [605, 157] width 98 height 32
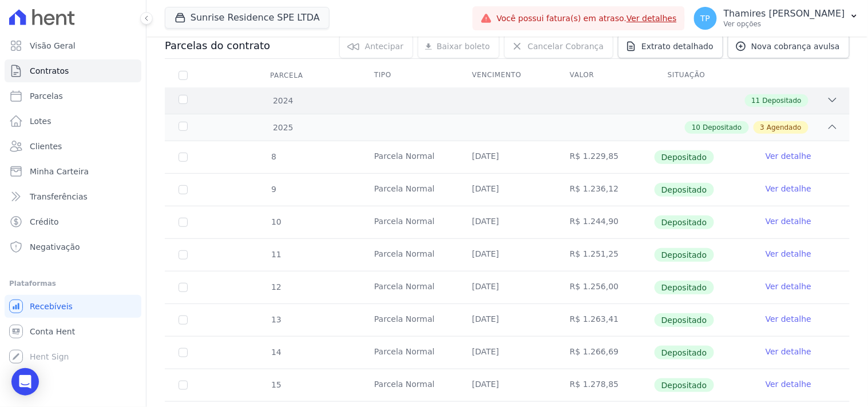
click at [450, 105] on div "11 Depositado" at bounding box center [540, 100] width 595 height 13
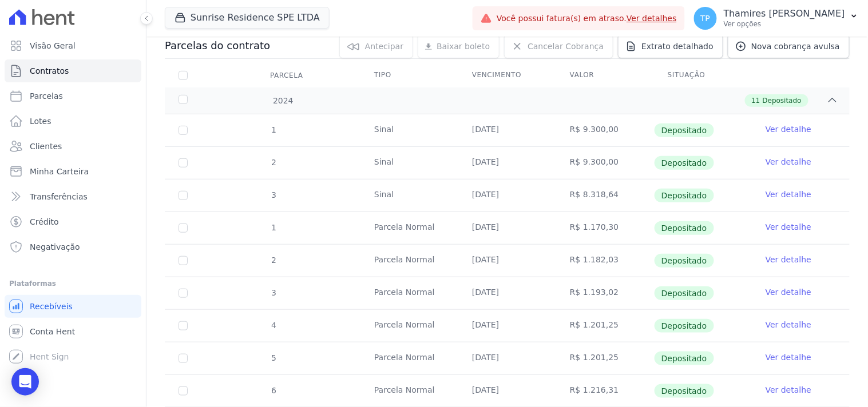
drag, startPoint x: 561, startPoint y: 233, endPoint x: 609, endPoint y: 231, distance: 48.1
click at [609, 231] on td "R$ 1.170,30" at bounding box center [605, 228] width 98 height 32
click at [773, 192] on link "Ver detalhe" at bounding box center [788, 194] width 46 height 11
click at [781, 190] on link "Ver detalhe" at bounding box center [788, 194] width 46 height 11
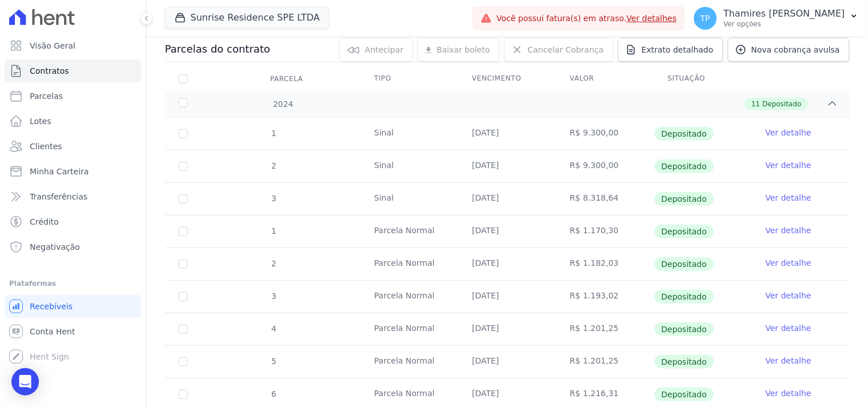
scroll to position [127, 0]
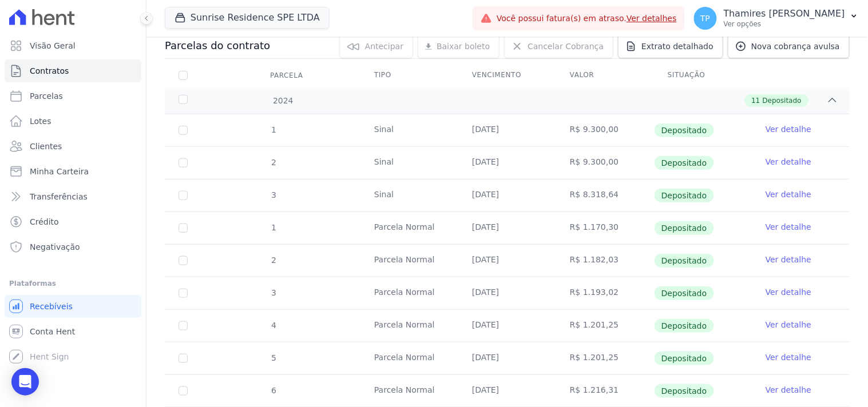
drag, startPoint x: 559, startPoint y: 232, endPoint x: 626, endPoint y: 232, distance: 66.9
click at [626, 232] on td "R$ 1.170,30" at bounding box center [605, 228] width 98 height 32
drag, startPoint x: 459, startPoint y: 189, endPoint x: 518, endPoint y: 188, distance: 58.9
click at [518, 189] on td "[DATE]" at bounding box center [507, 196] width 98 height 32
drag, startPoint x: 465, startPoint y: 236, endPoint x: 522, endPoint y: 232, distance: 57.4
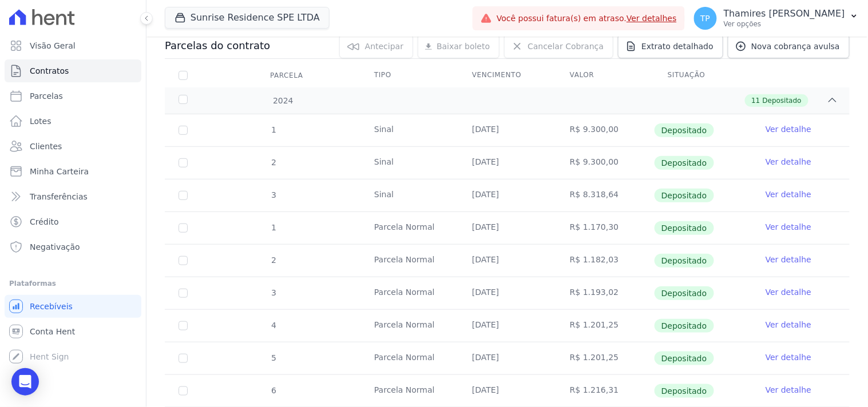
click at [522, 232] on td "[DATE]" at bounding box center [507, 228] width 98 height 32
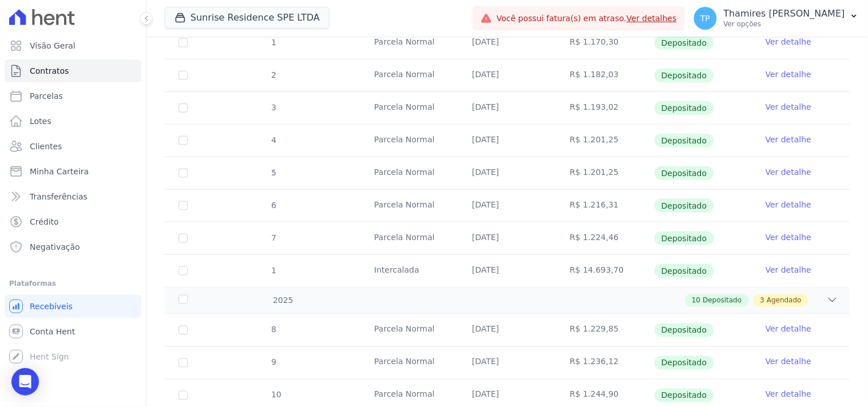
scroll to position [317, 0]
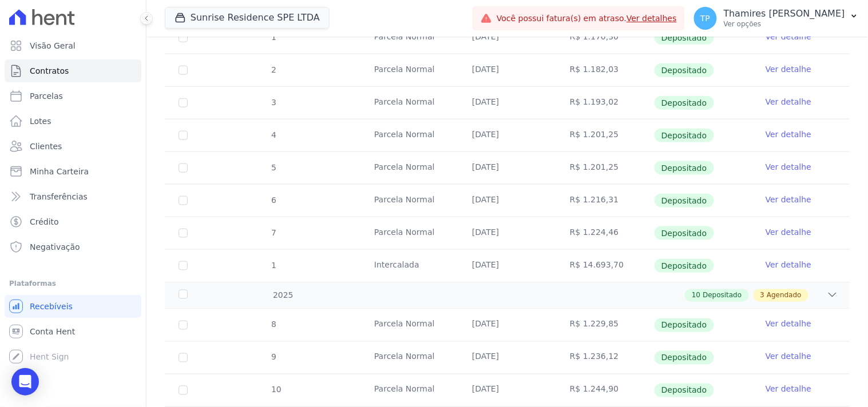
drag, startPoint x: 568, startPoint y: 226, endPoint x: 631, endPoint y: 227, distance: 63.5
click at [631, 227] on td "R$ 1.224,46" at bounding box center [605, 233] width 98 height 32
click at [493, 231] on td "[DATE]" at bounding box center [507, 233] width 98 height 32
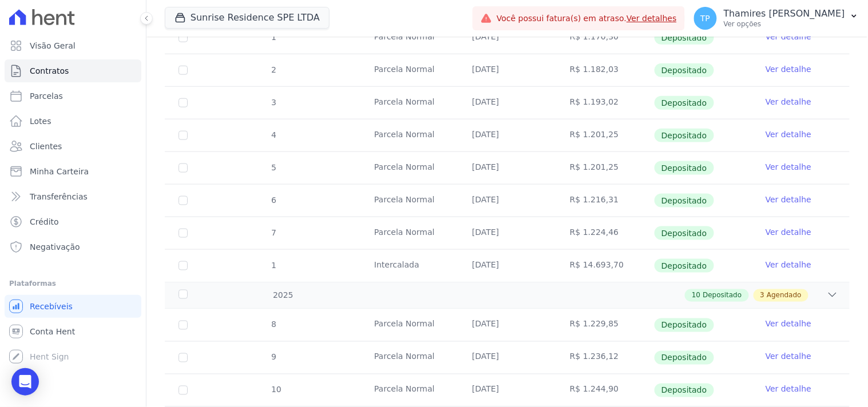
click at [589, 227] on td "R$ 1.224,46" at bounding box center [605, 233] width 98 height 32
click at [588, 227] on td "R$ 1.224,46" at bounding box center [605, 233] width 98 height 32
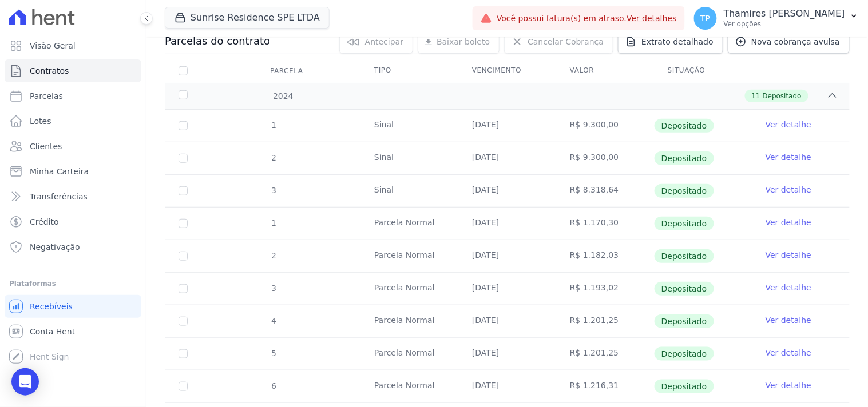
scroll to position [0, 0]
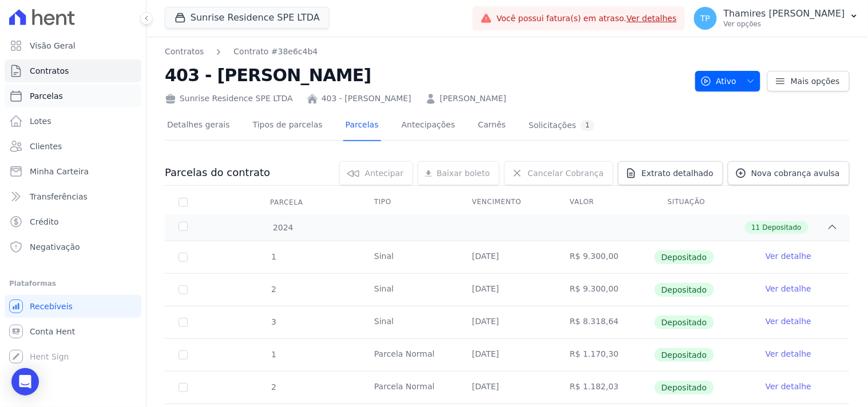
click at [92, 94] on link "Parcelas" at bounding box center [73, 96] width 137 height 23
select select
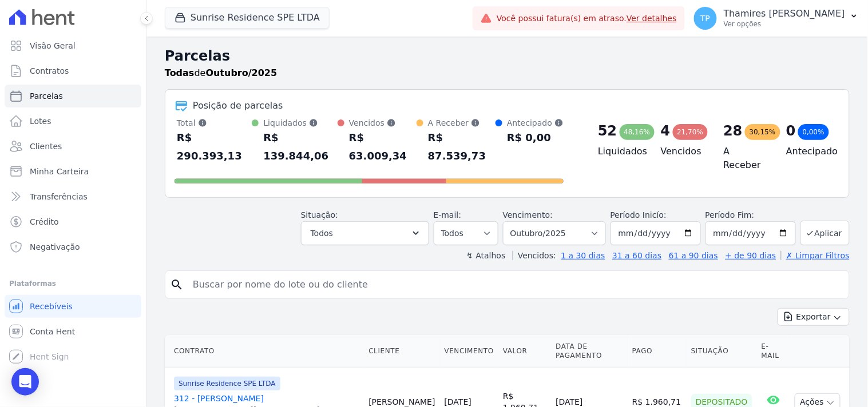
click at [292, 273] on input "search" at bounding box center [515, 284] width 658 height 23
type input "[PERSON_NAME]"
select select
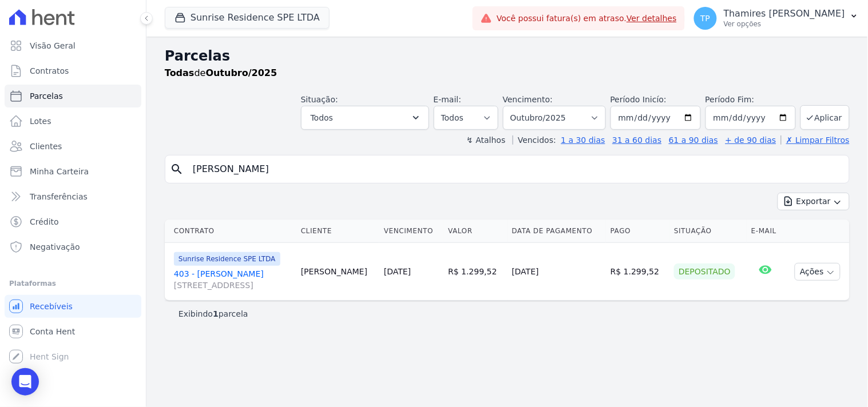
click at [292, 271] on link "403 - Camila Senhorini Medeiros Avenida São Paulo , 3069, Apto 403, VILA BOSQUE" at bounding box center [233, 279] width 118 height 23
select select
click at [647, 113] on input "2025-10-01" at bounding box center [655, 118] width 90 height 24
click at [626, 120] on input "2025-10-01" at bounding box center [655, 118] width 90 height 24
click at [631, 117] on input "2025-10-01" at bounding box center [655, 118] width 90 height 24
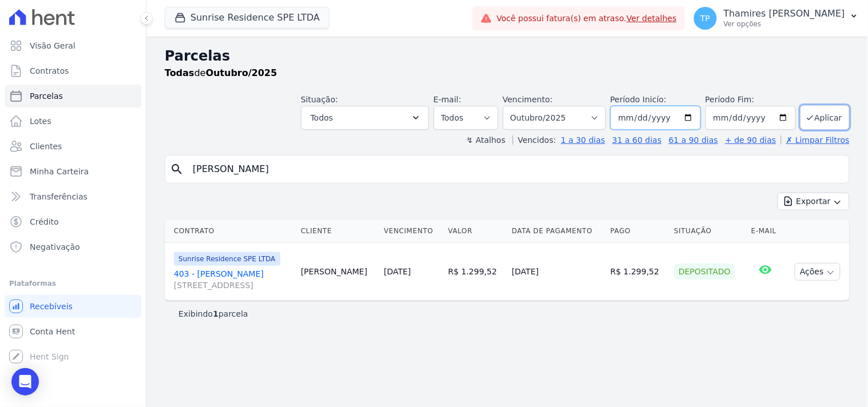
drag, startPoint x: 660, startPoint y: 124, endPoint x: 666, endPoint y: 121, distance: 7.2
click at [664, 122] on input "2025-01-11" at bounding box center [655, 118] width 90 height 24
click at [671, 114] on input "2025-01-11" at bounding box center [655, 118] width 90 height 24
type input "0223-01-11"
type input "[DATE]"
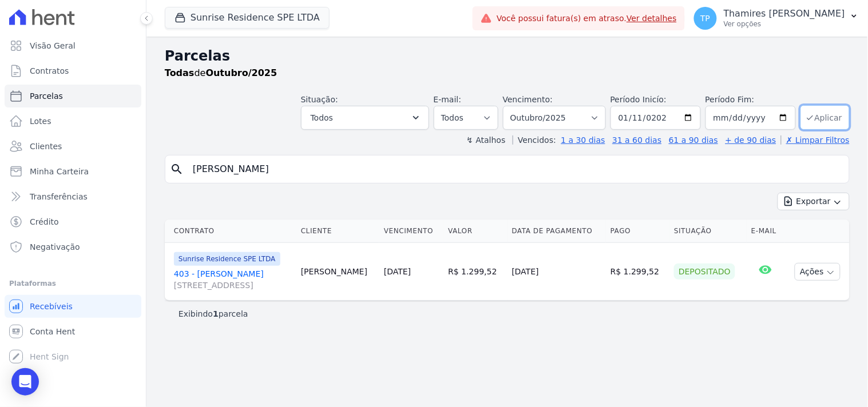
click at [820, 115] on button "Aplicar" at bounding box center [824, 117] width 49 height 25
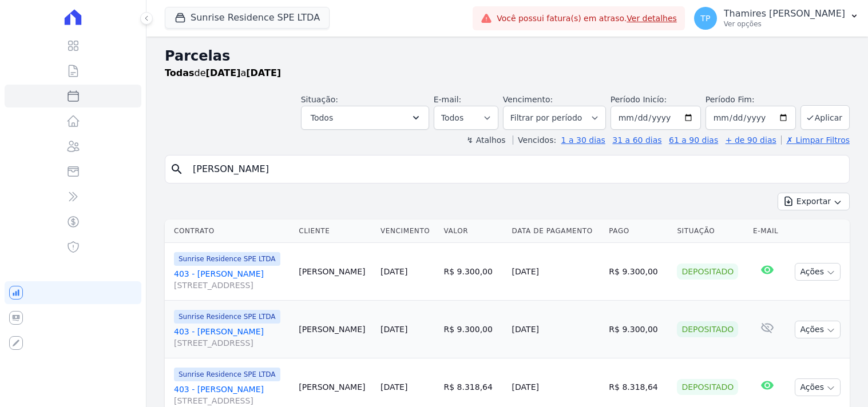
select select
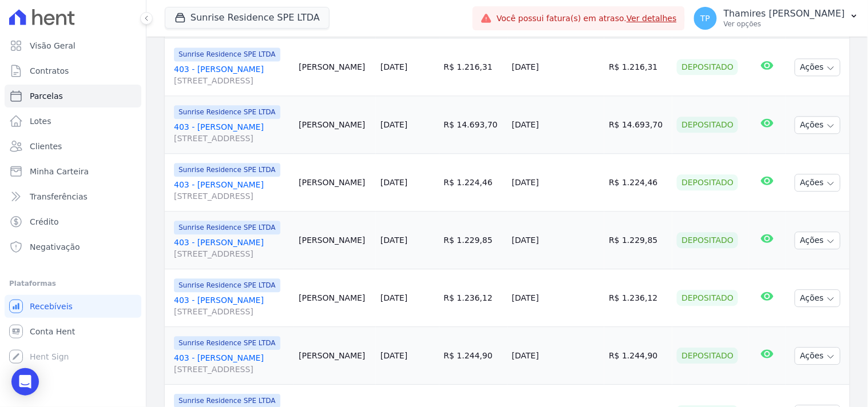
scroll to position [699, 0]
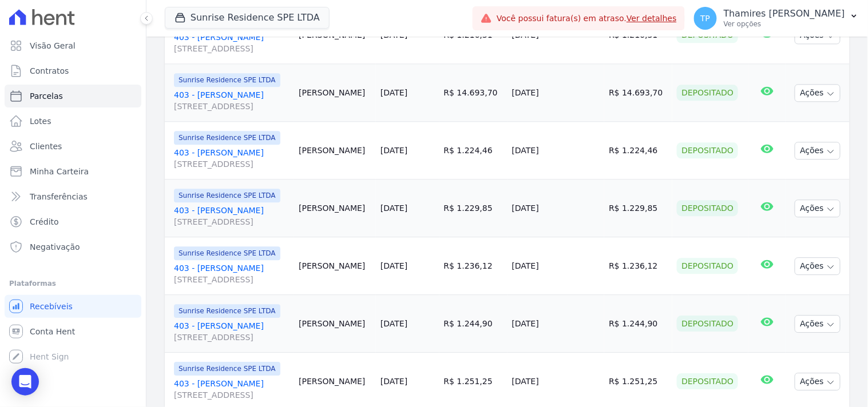
drag, startPoint x: 549, startPoint y: 156, endPoint x: 603, endPoint y: 152, distance: 54.5
click at [603, 152] on td "[DATE]" at bounding box center [555, 151] width 97 height 58
click at [507, 138] on td "R$ 1.224,46" at bounding box center [473, 151] width 68 height 58
drag, startPoint x: 548, startPoint y: 153, endPoint x: 599, endPoint y: 152, distance: 51.5
click at [599, 152] on td "[DATE]" at bounding box center [555, 151] width 97 height 58
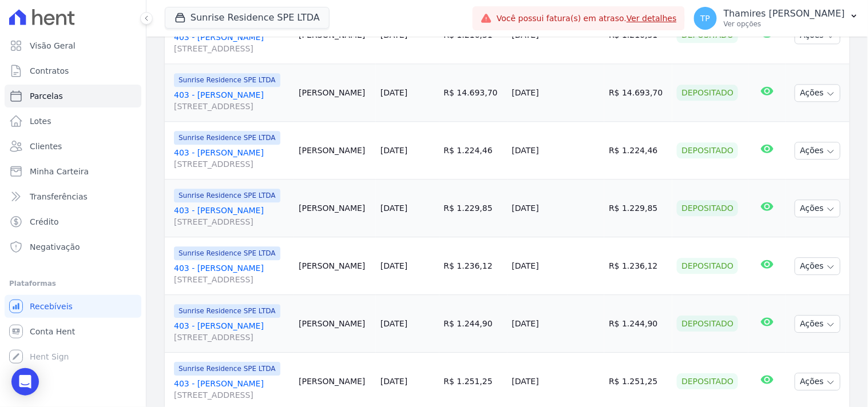
drag, startPoint x: 545, startPoint y: 100, endPoint x: 613, endPoint y: 92, distance: 69.0
click at [605, 92] on td "[DATE]" at bounding box center [555, 93] width 97 height 58
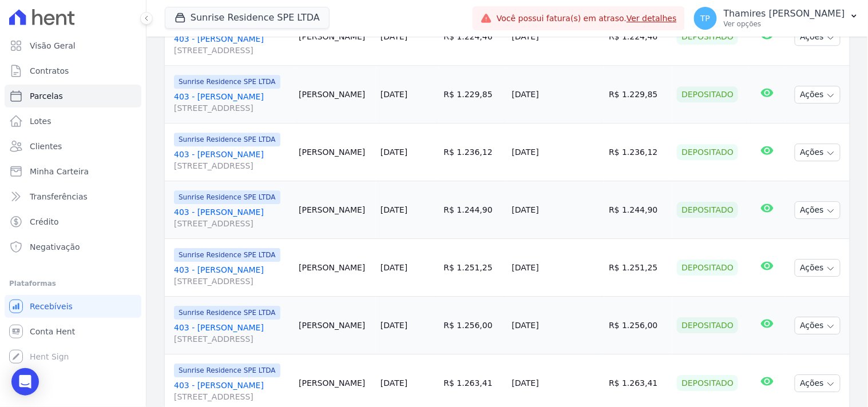
scroll to position [826, 0]
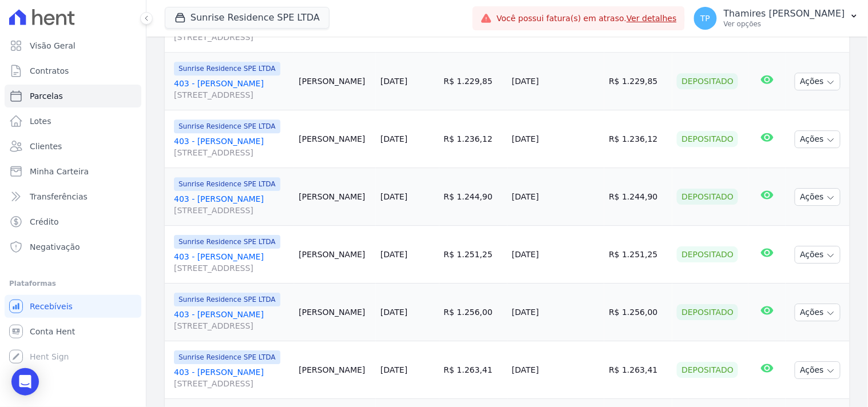
drag, startPoint x: 546, startPoint y: 86, endPoint x: 630, endPoint y: 93, distance: 84.3
click at [630, 93] on tr "Sunrise Residence SPE LTDA 403 - [GEOGRAPHIC_DATA][STREET_ADDRESS][GEOGRAPHIC_D…" at bounding box center [507, 82] width 685 height 58
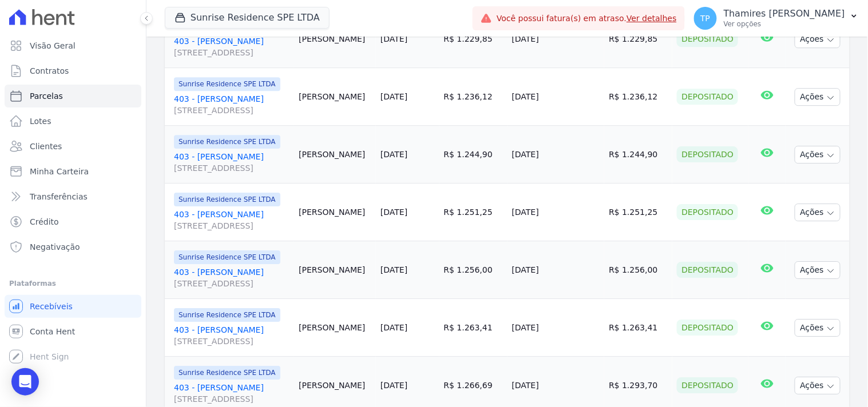
scroll to position [889, 0]
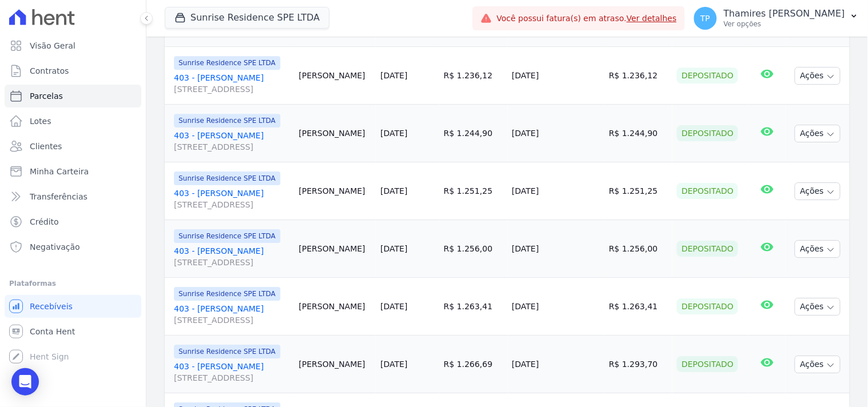
drag, startPoint x: 547, startPoint y: 82, endPoint x: 602, endPoint y: 77, distance: 55.2
click at [602, 77] on td "[DATE]" at bounding box center [555, 76] width 97 height 58
drag, startPoint x: 552, startPoint y: 135, endPoint x: 599, endPoint y: 136, distance: 47.5
click at [599, 136] on td "[DATE]" at bounding box center [555, 134] width 97 height 58
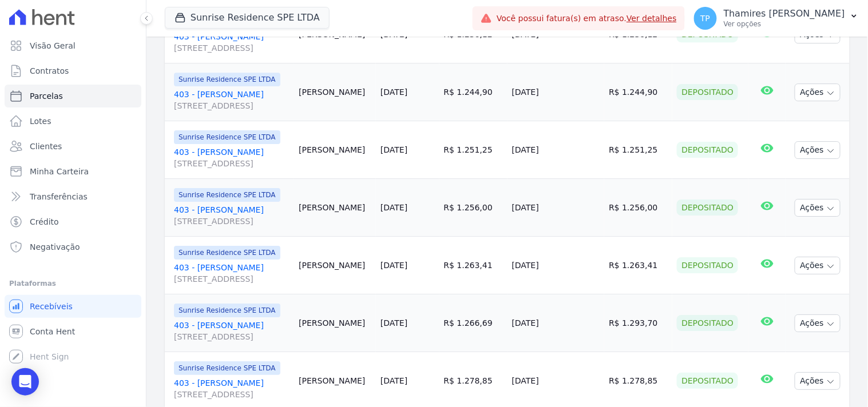
scroll to position [953, 0]
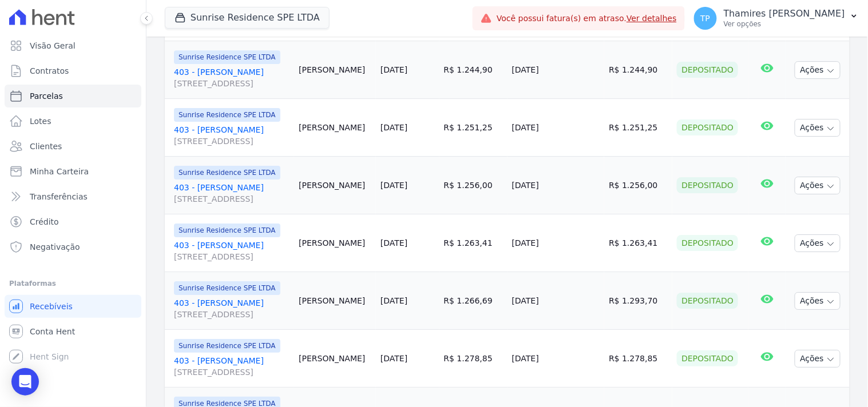
drag, startPoint x: 547, startPoint y: 136, endPoint x: 596, endPoint y: 134, distance: 48.6
click at [595, 134] on tr "Sunrise Residence SPE LTDA 403 - [GEOGRAPHIC_DATA][STREET_ADDRESS][GEOGRAPHIC_D…" at bounding box center [507, 128] width 685 height 58
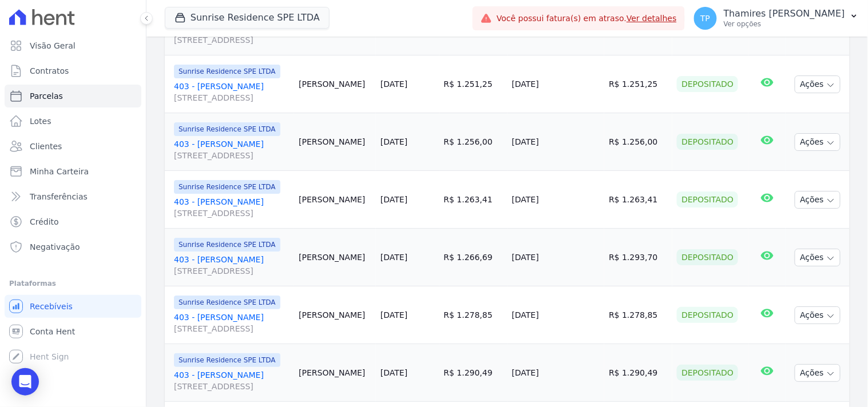
scroll to position [1016, 0]
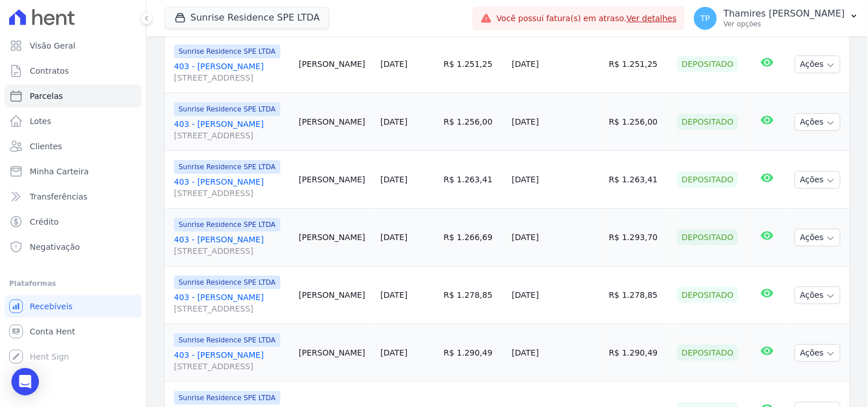
drag, startPoint x: 548, startPoint y: 129, endPoint x: 601, endPoint y: 121, distance: 53.8
click at [605, 119] on td "[DATE]" at bounding box center [555, 122] width 97 height 58
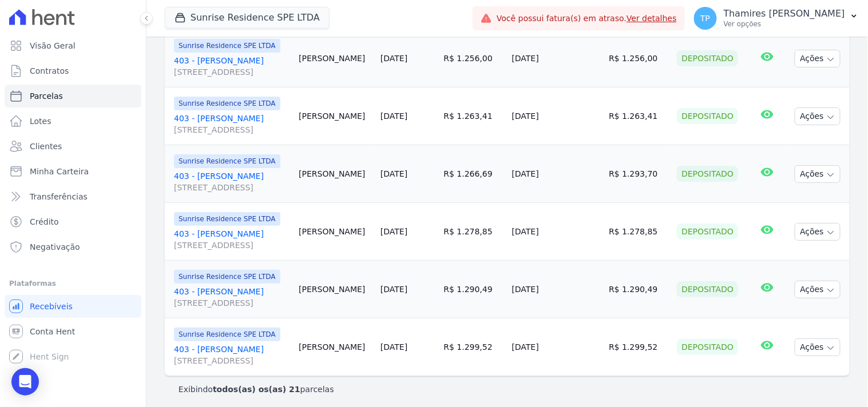
scroll to position [1084, 0]
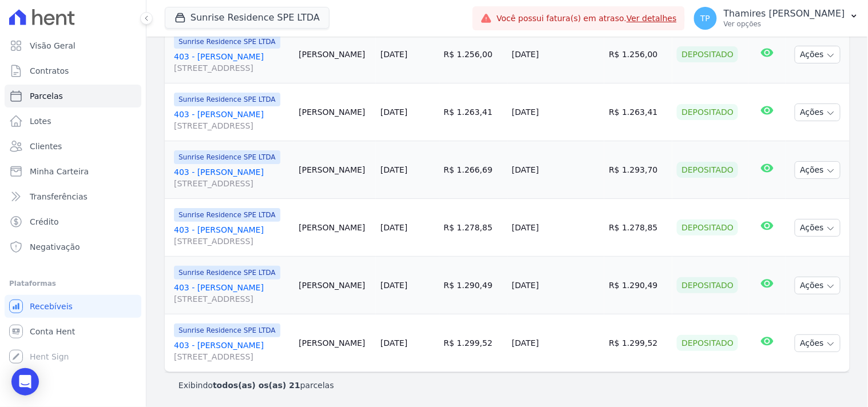
drag, startPoint x: 541, startPoint y: 116, endPoint x: 606, endPoint y: 121, distance: 65.5
click at [606, 121] on tr "Sunrise Residence SPE LTDA 403 - [GEOGRAPHIC_DATA][STREET_ADDRESS][GEOGRAPHIC_D…" at bounding box center [507, 113] width 685 height 58
drag, startPoint x: 545, startPoint y: 169, endPoint x: 603, endPoint y: 174, distance: 58.6
click at [603, 174] on td "[DATE]" at bounding box center [555, 170] width 97 height 58
drag, startPoint x: 547, startPoint y: 231, endPoint x: 603, endPoint y: 227, distance: 56.2
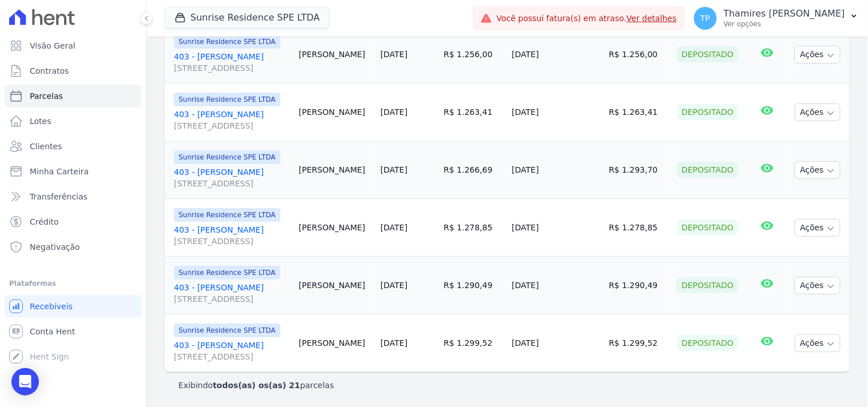
click at [603, 227] on td "[DATE]" at bounding box center [555, 228] width 97 height 58
drag, startPoint x: 595, startPoint y: 282, endPoint x: 607, endPoint y: 280, distance: 12.1
click at [605, 280] on td "[DATE]" at bounding box center [555, 286] width 97 height 58
drag, startPoint x: 552, startPoint y: 350, endPoint x: 601, endPoint y: 339, distance: 50.4
click at [601, 339] on td "[DATE]" at bounding box center [555, 344] width 97 height 58
